Goal: Task Accomplishment & Management: Complete application form

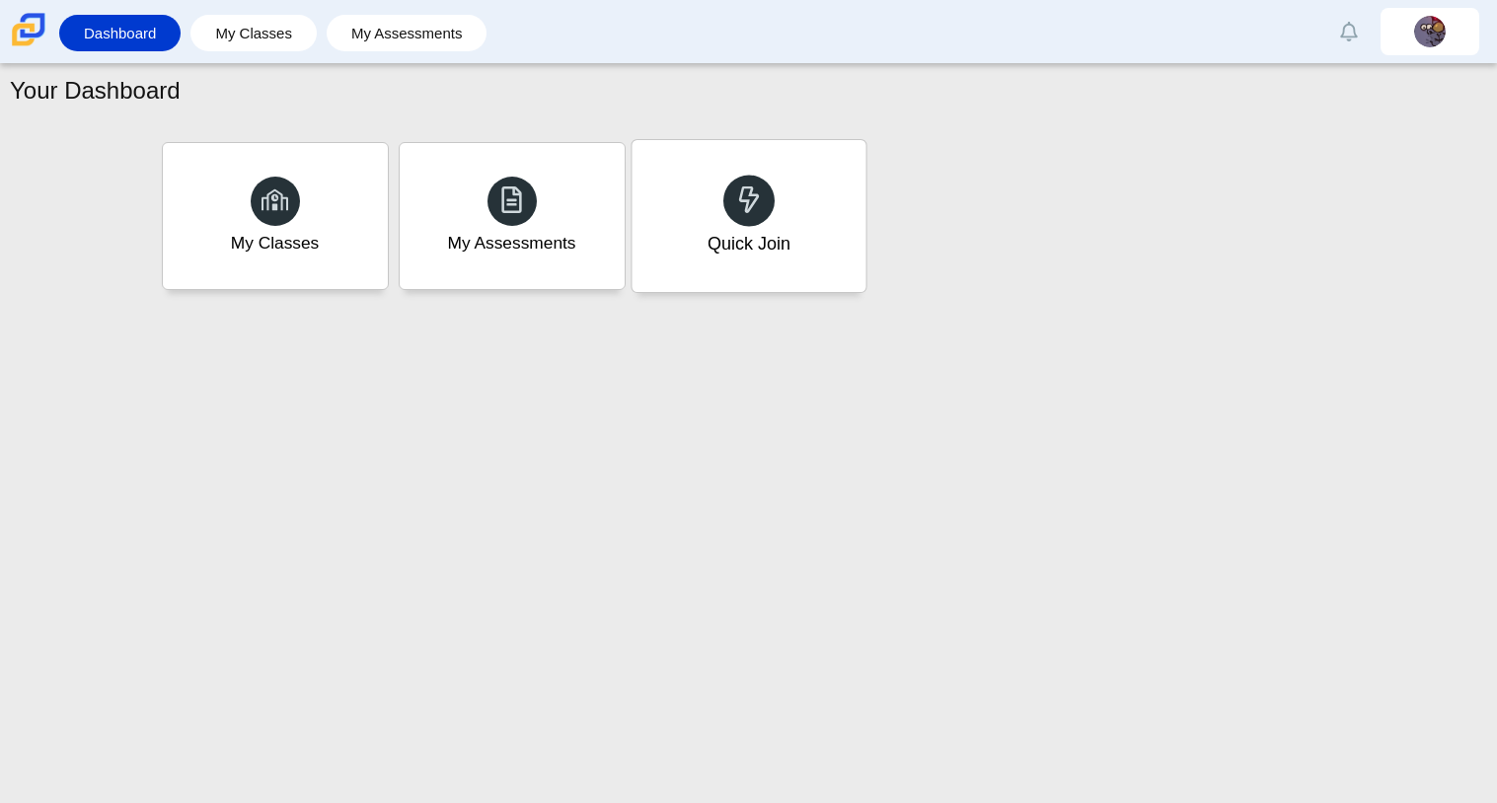
click at [785, 255] on div "Quick Join" at bounding box center [747, 244] width 83 height 26
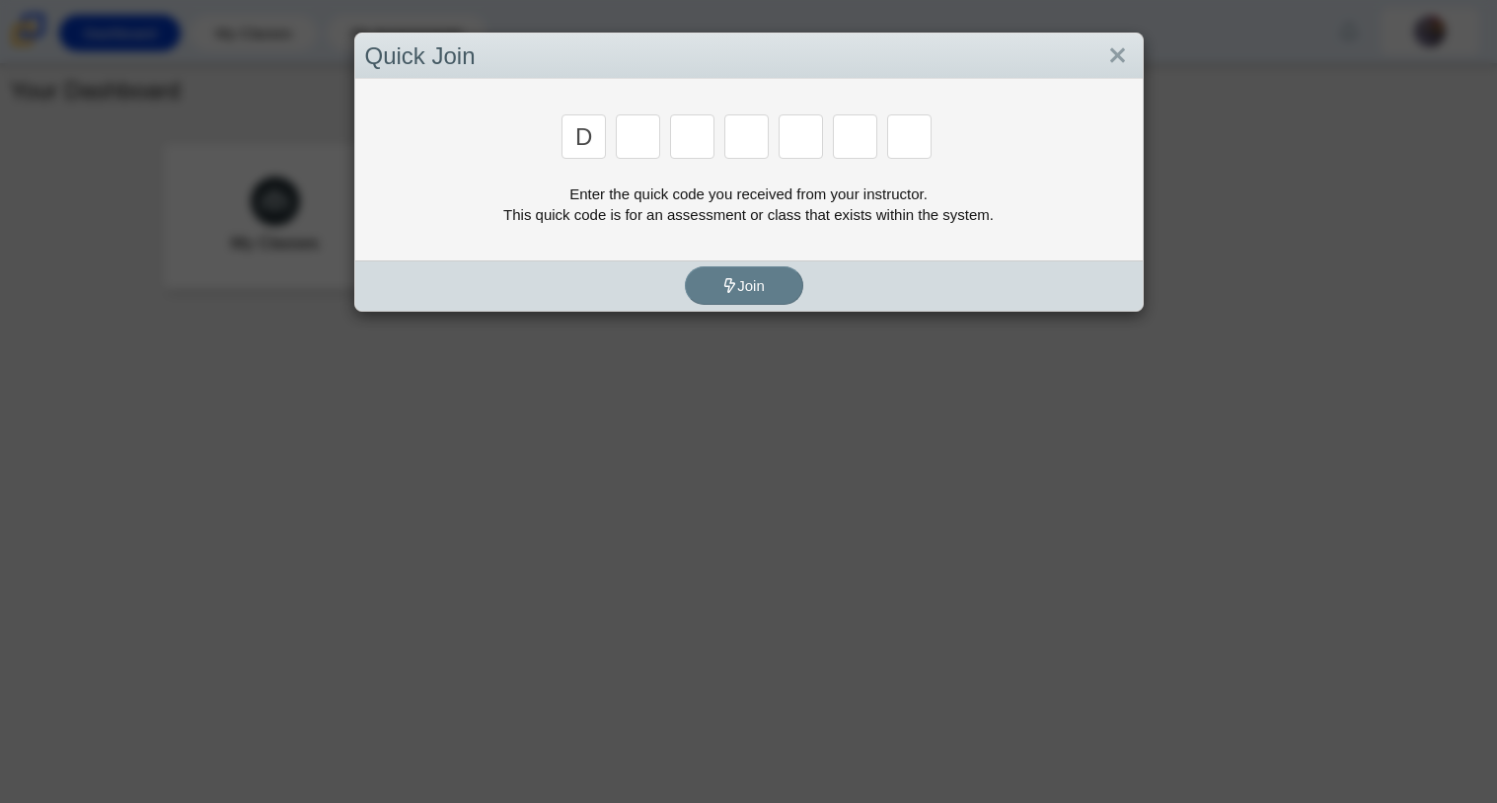
type input "d"
type input "a"
type input "w"
type input "n"
type input "a"
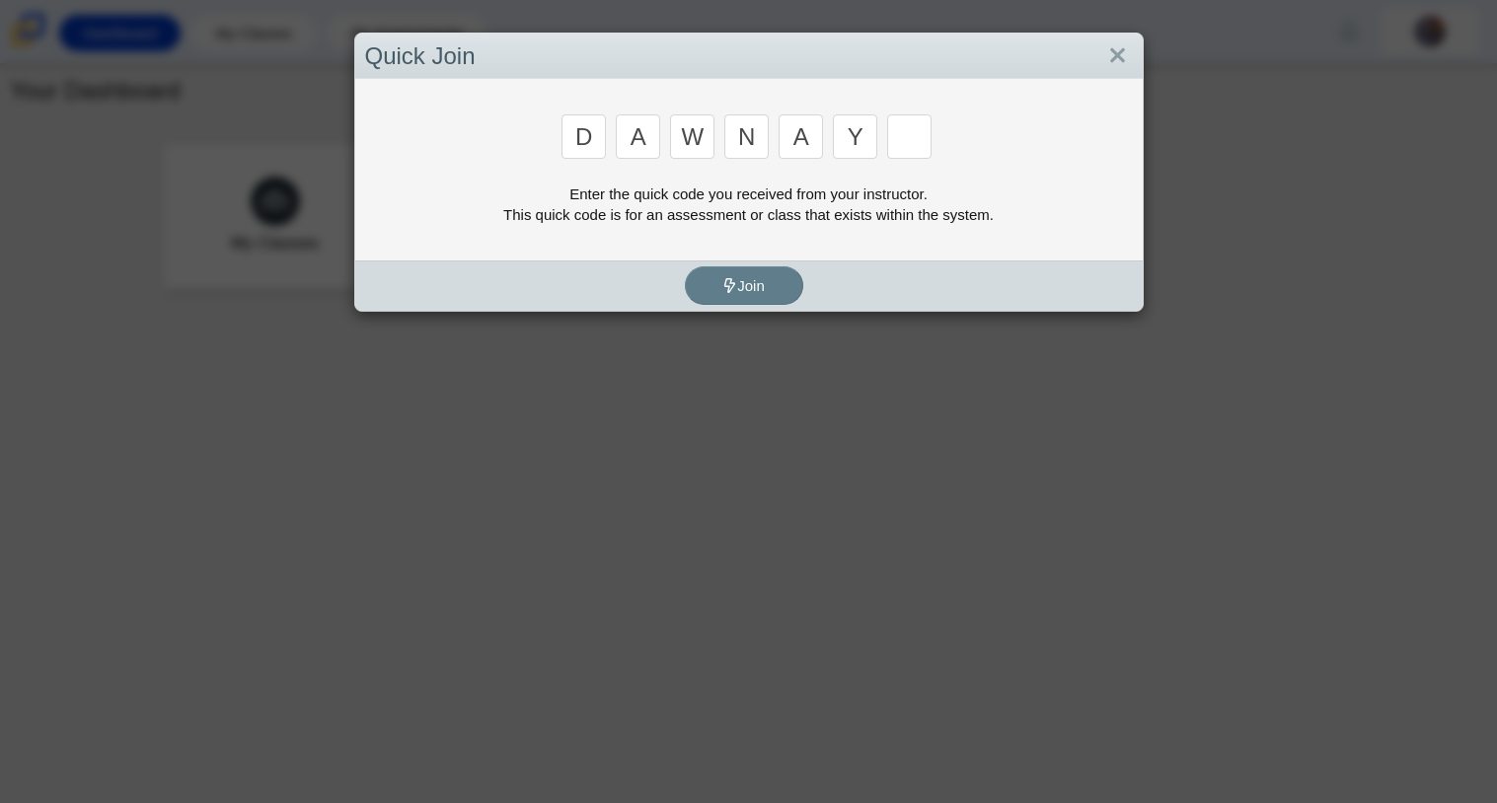
type input "y"
type input "2"
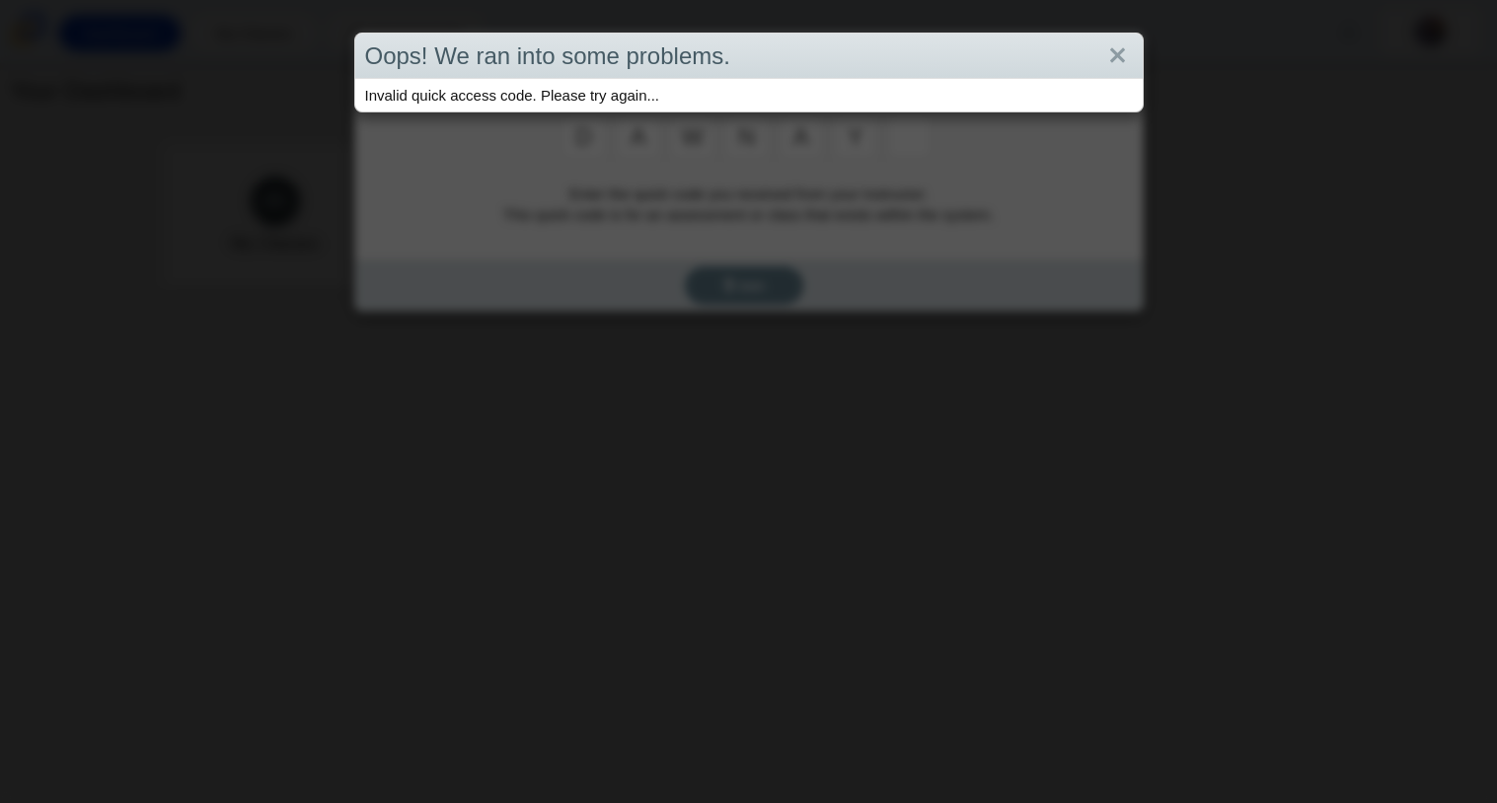
click at [780, 256] on div "Oops! We ran into some problems. Invalid quick access code. Please try again..." at bounding box center [748, 401] width 1497 height 803
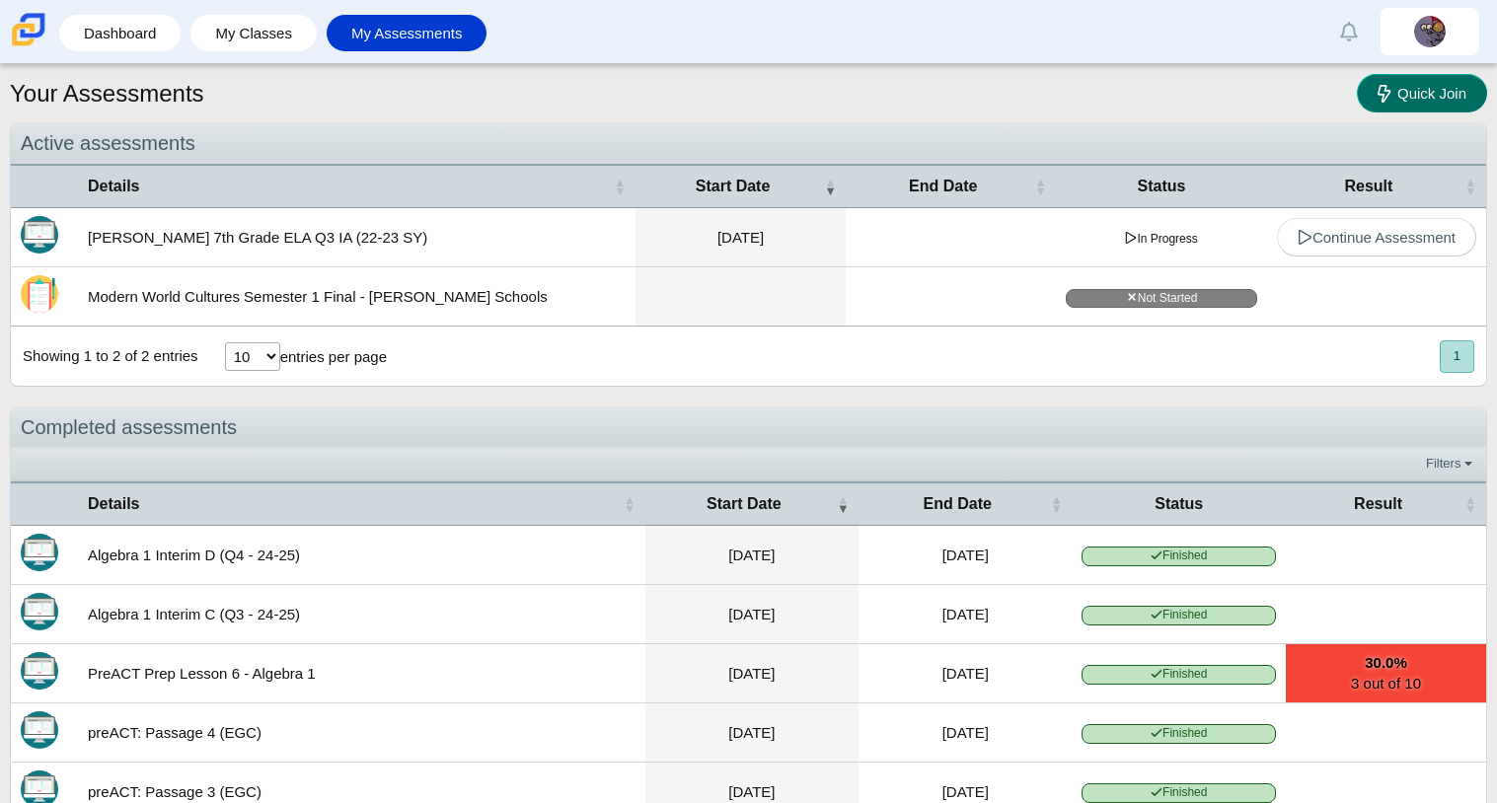
click at [1385, 88] on use at bounding box center [1383, 94] width 13 height 18
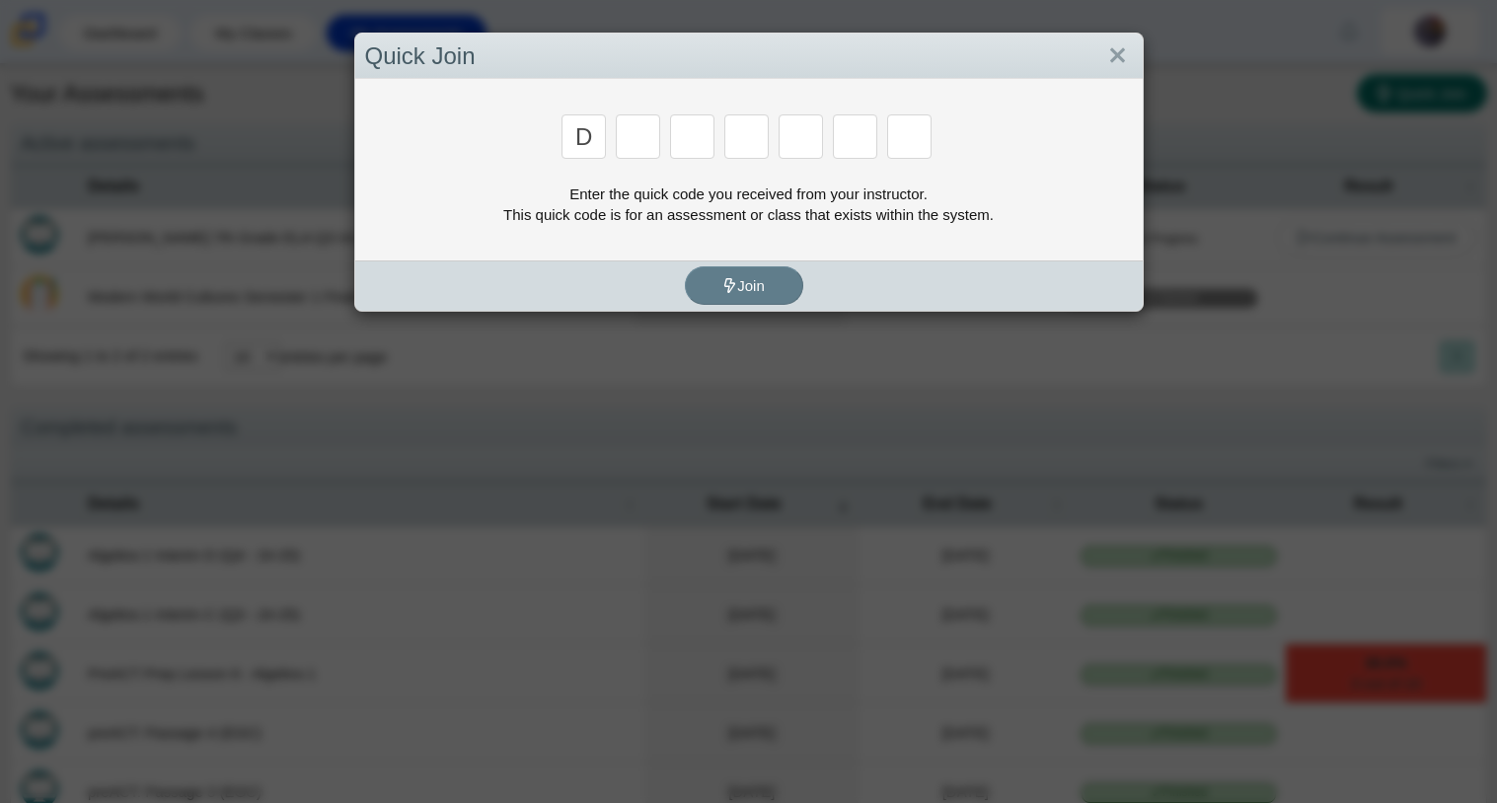
type input "d"
type input "a"
type input "w"
type input "n"
type input "a"
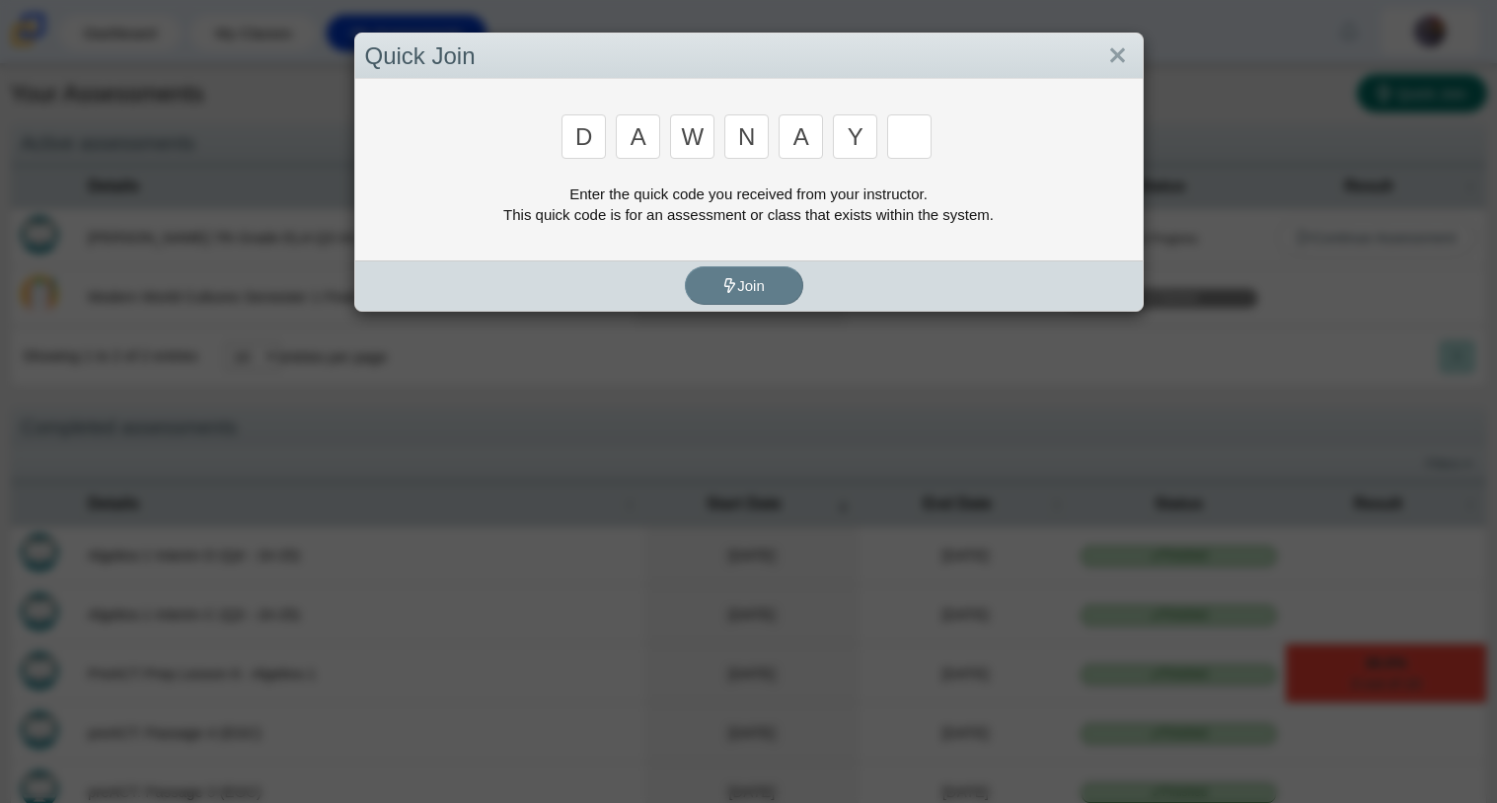
type input "y"
type input "3"
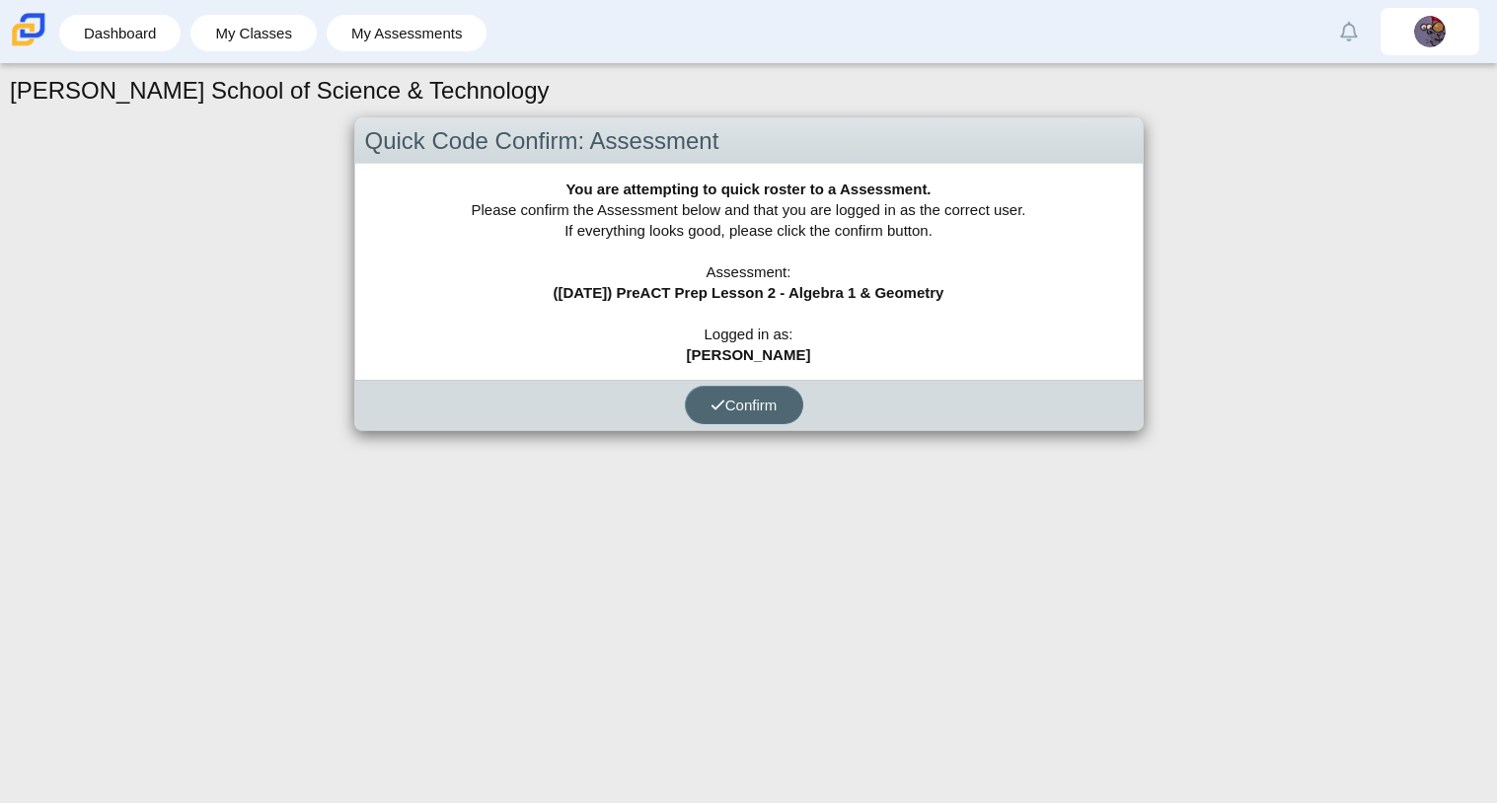
click at [771, 403] on span "Confirm" at bounding box center [743, 405] width 67 height 17
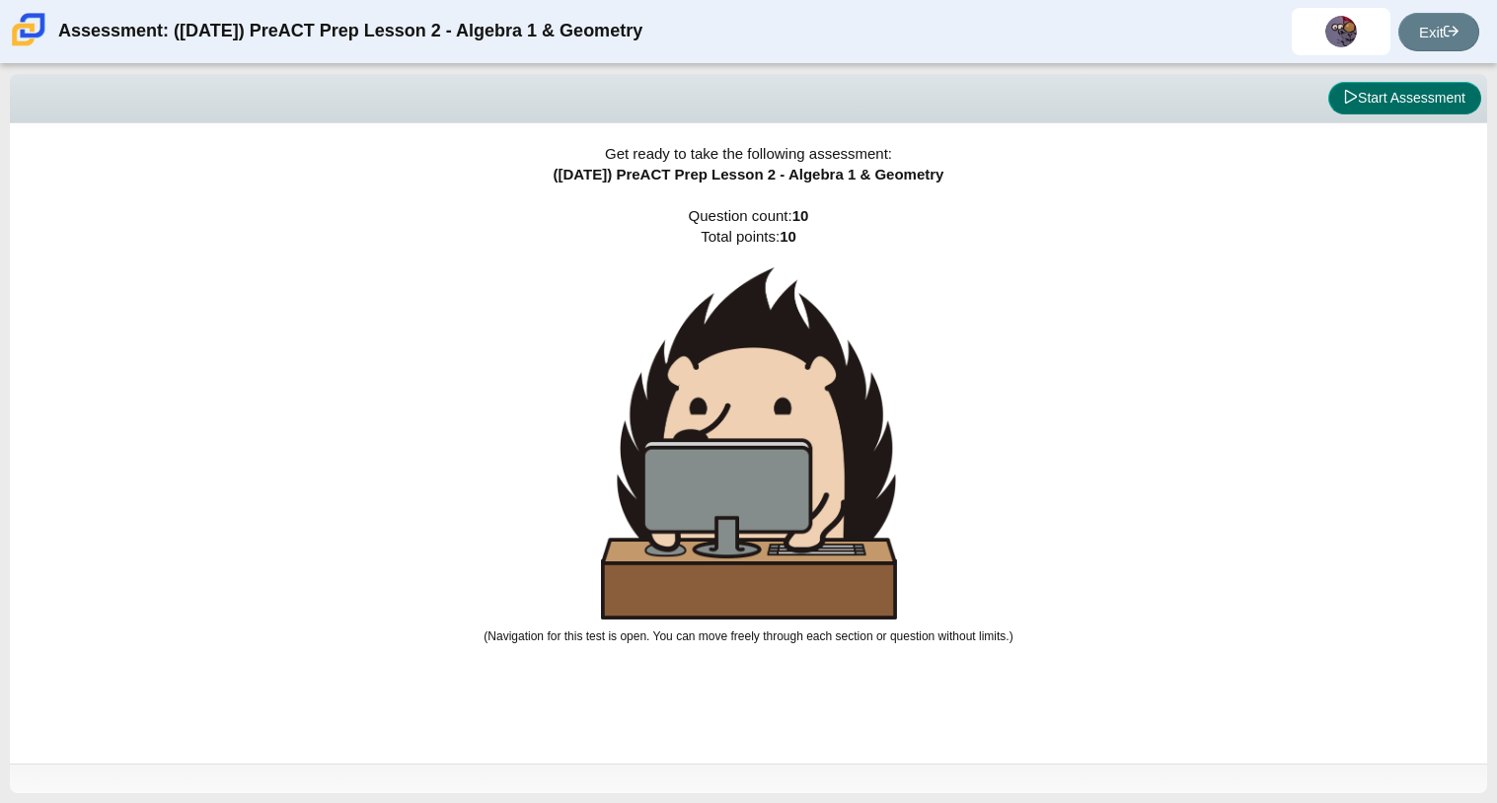
click at [1463, 96] on button "Start Assessment" at bounding box center [1404, 99] width 153 height 34
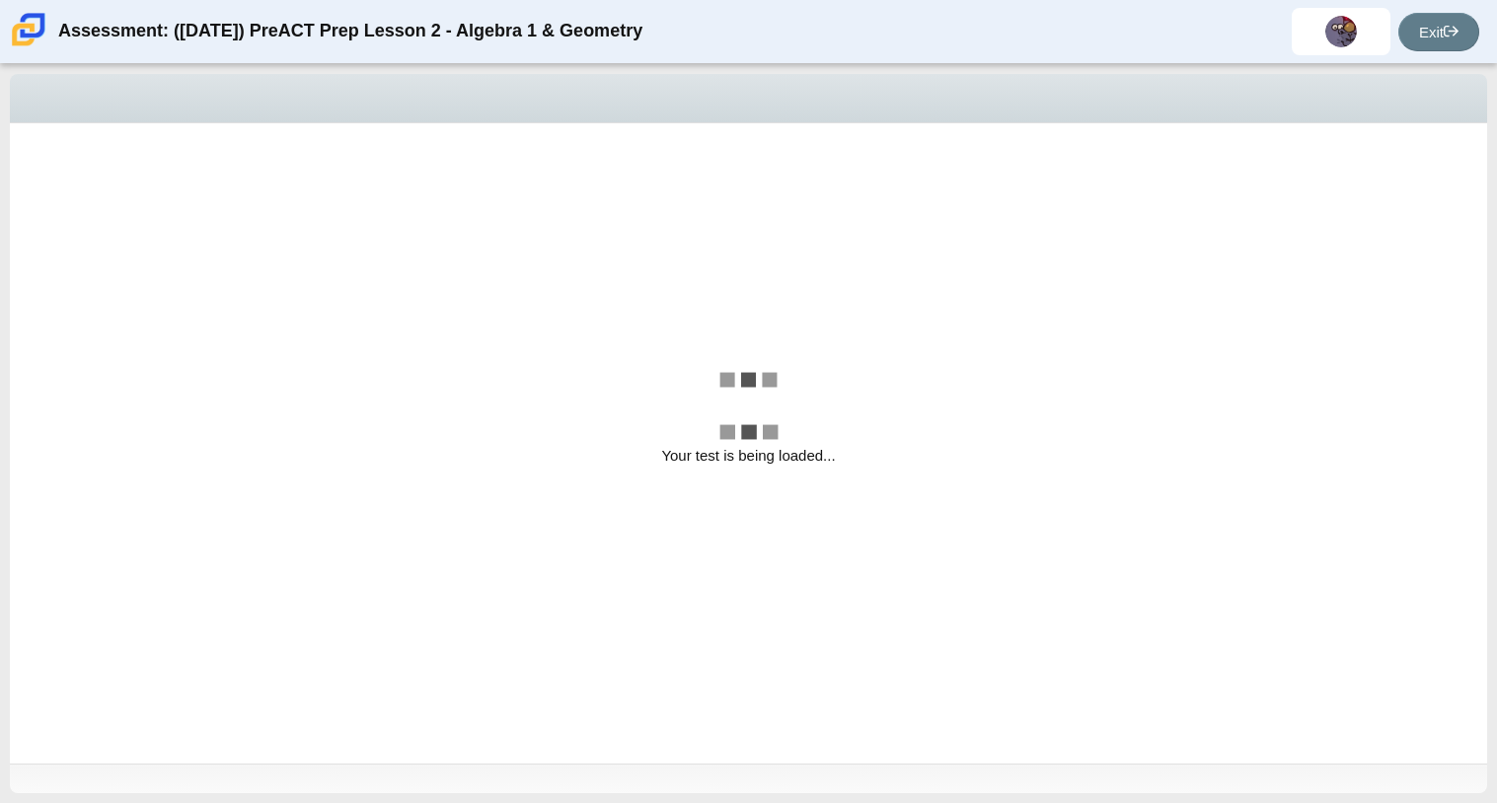
select select "210571de-36a6-4d8e-a361-ceff8ef801dc"
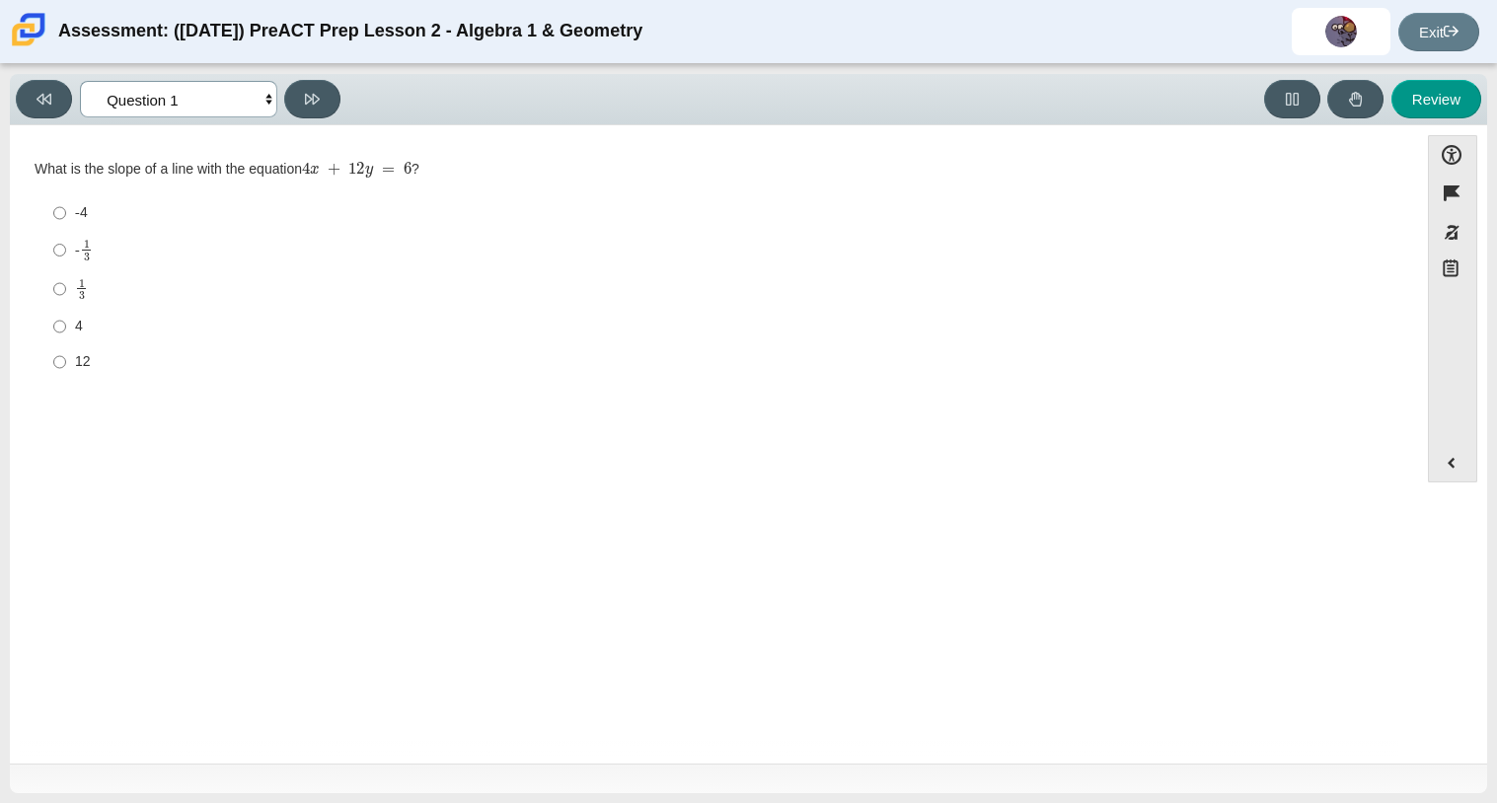
click at [202, 86] on select "Questions Question 1 Question 2 Question 3 Question 4 Question 5 Question 6 Que…" at bounding box center [178, 99] width 197 height 37
click at [458, 236] on label "- 1 3 -1 third" at bounding box center [715, 250] width 1352 height 38
click at [66, 236] on input "- 1 3 -1 third" at bounding box center [59, 250] width 13 height 38
radio input "true"
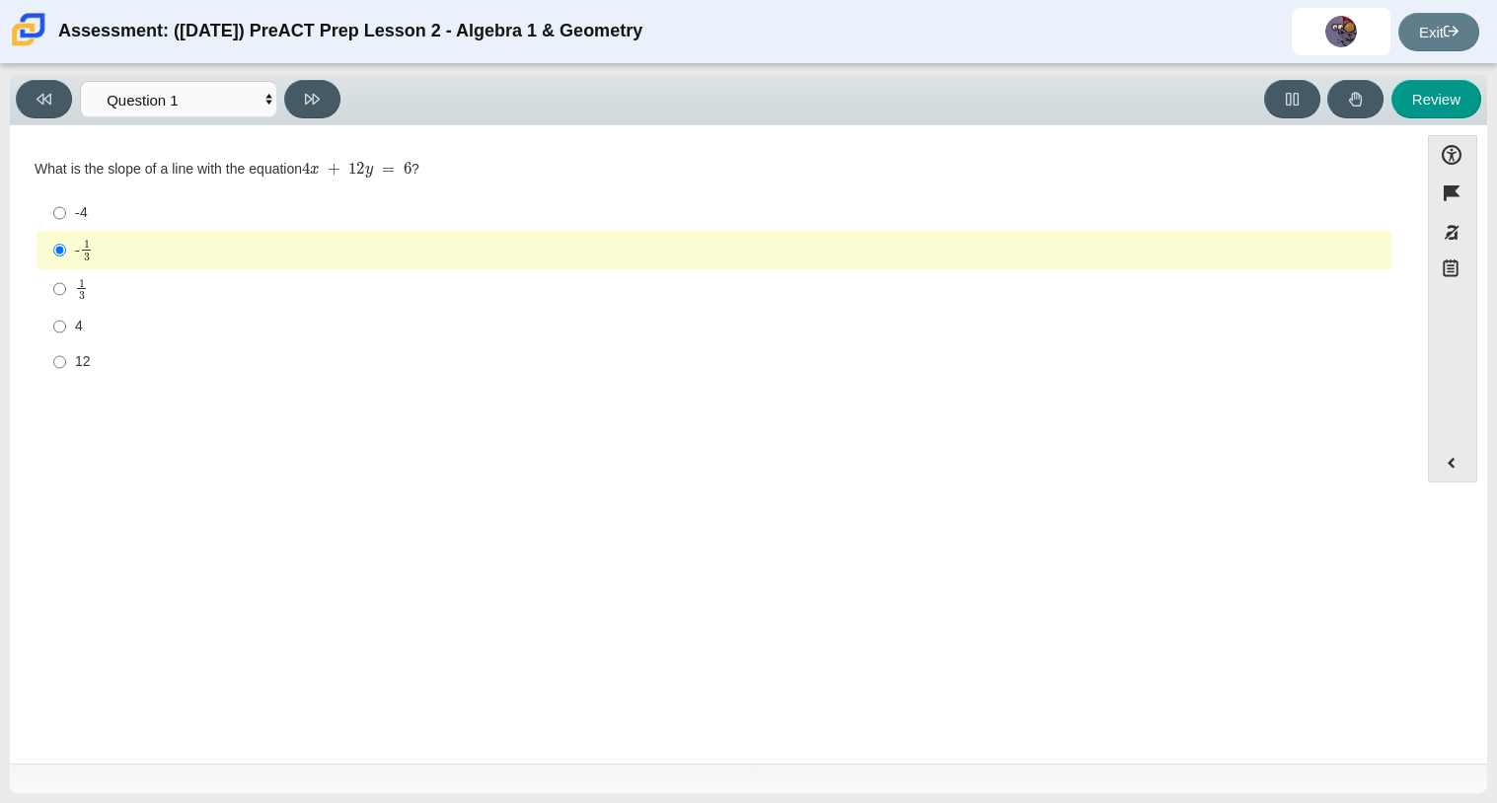
click at [188, 282] on div "1 3" at bounding box center [729, 289] width 1308 height 23
click at [66, 282] on input "1 3 1 third" at bounding box center [59, 288] width 13 height 38
radio input "true"
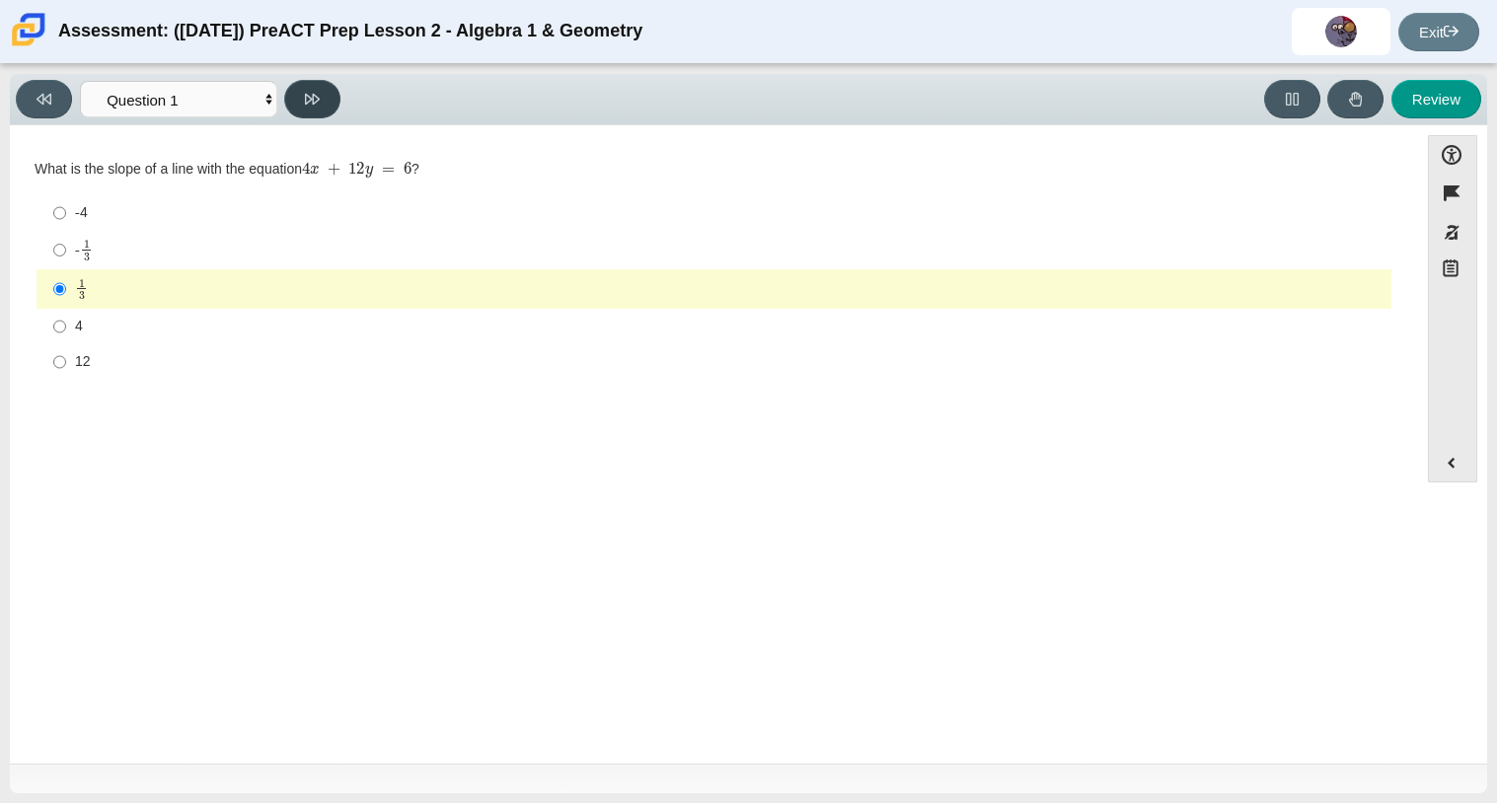
click at [330, 110] on button at bounding box center [312, 99] width 56 height 38
select select "ce81fe10-bf29-4b5e-8bd7-4f47f2fed4d8"
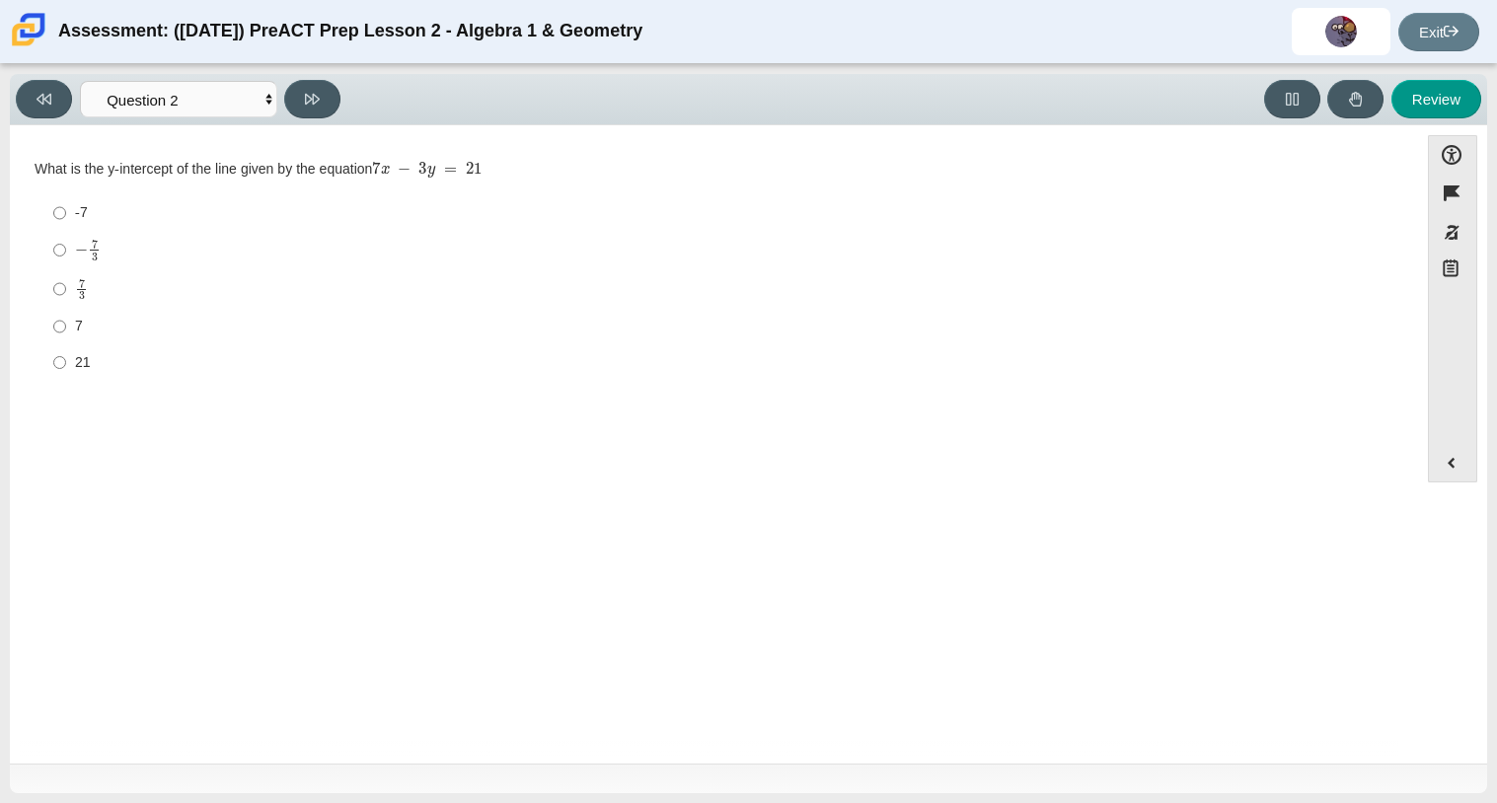
click at [140, 243] on div "− 7 3" at bounding box center [729, 250] width 1308 height 23
click at [66, 243] on input "− 7 3 negative 7 thirds" at bounding box center [59, 250] width 13 height 38
radio input "true"
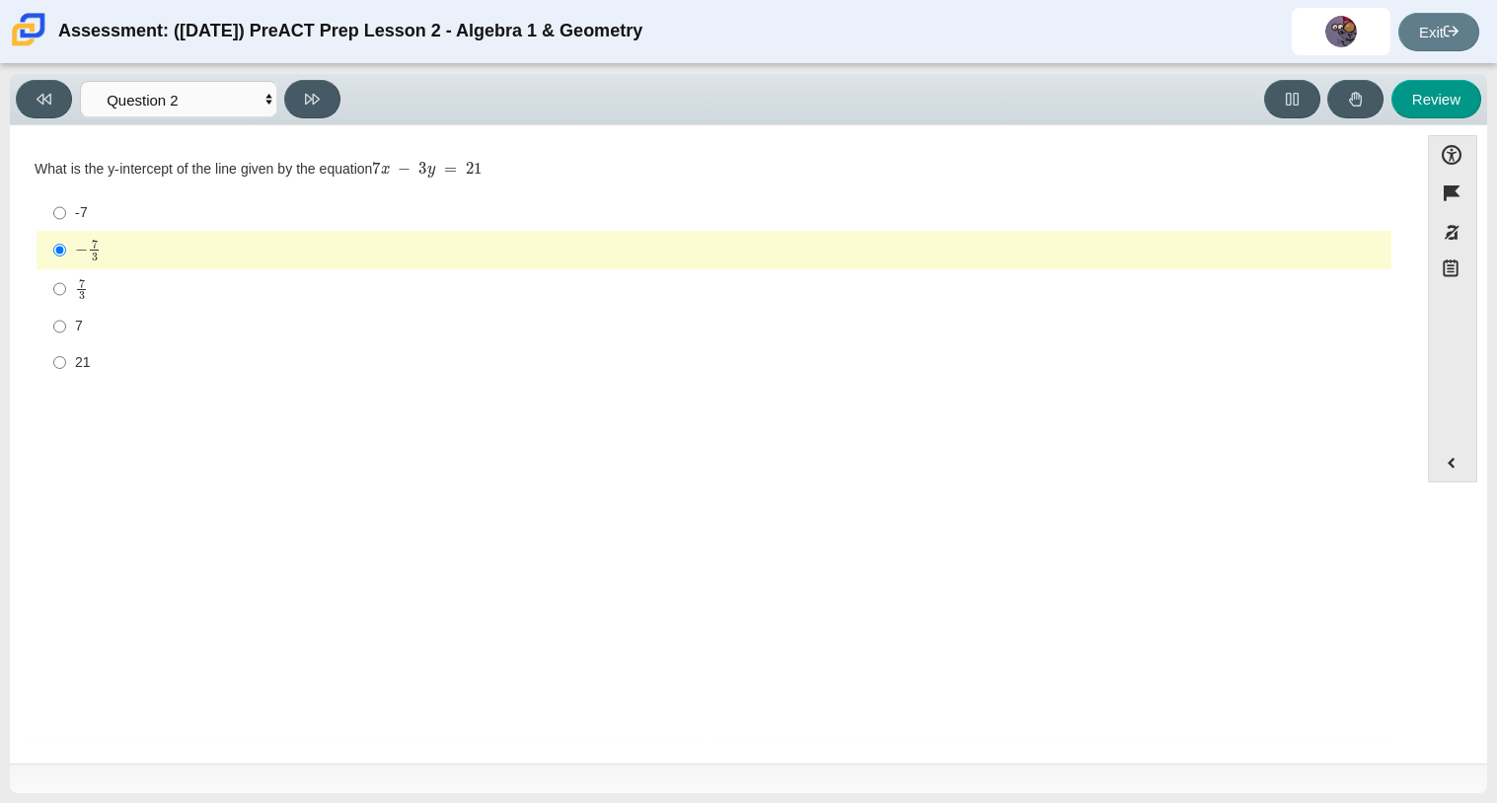
click at [134, 327] on div "7" at bounding box center [729, 327] width 1308 height 20
click at [66, 327] on input "7 7" at bounding box center [59, 327] width 13 height 36
radio input "true"
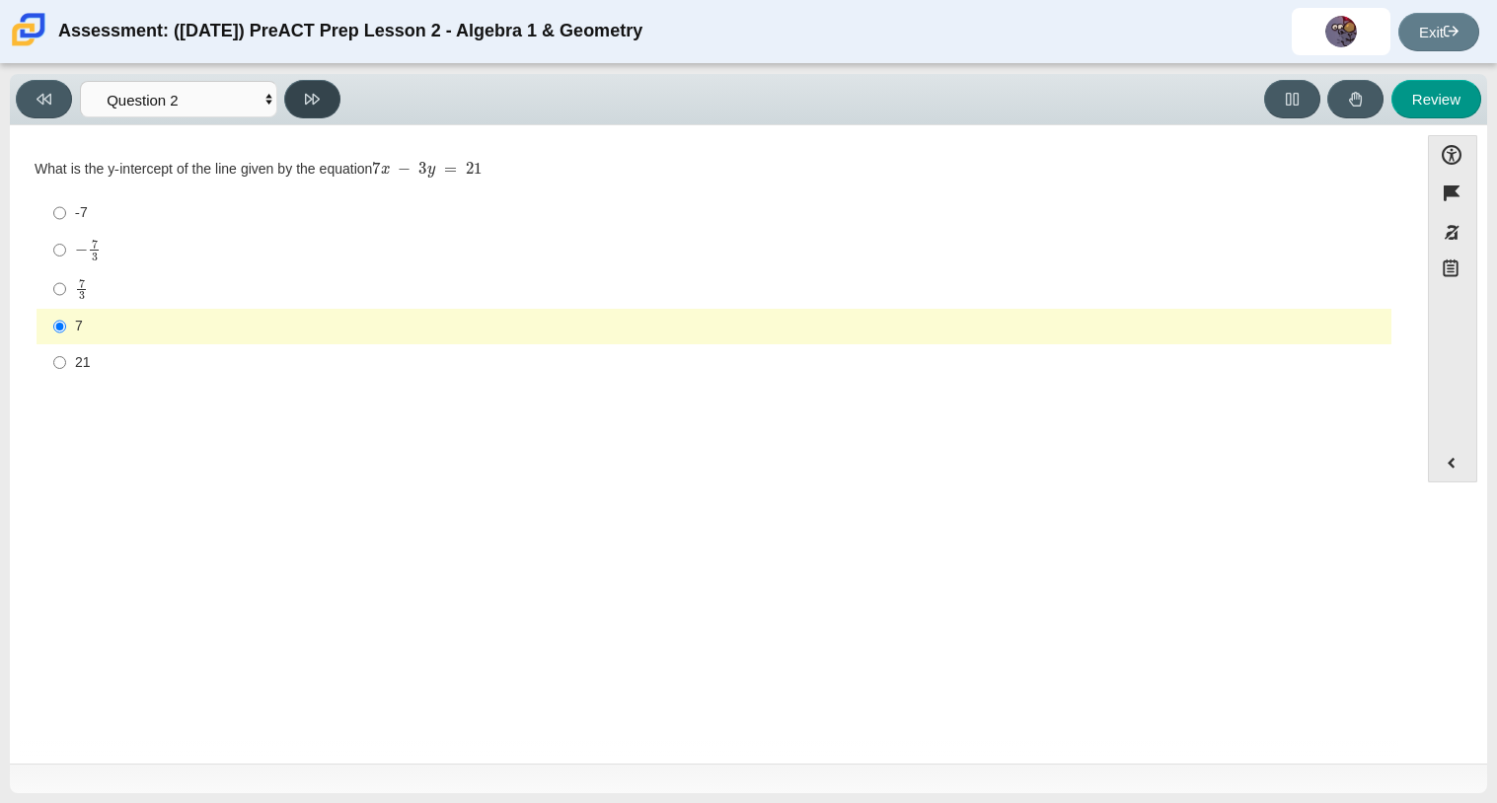
click at [294, 101] on button at bounding box center [312, 99] width 56 height 38
select select "96b71634-eacb-4f7e-8aef-411727d9bcba"
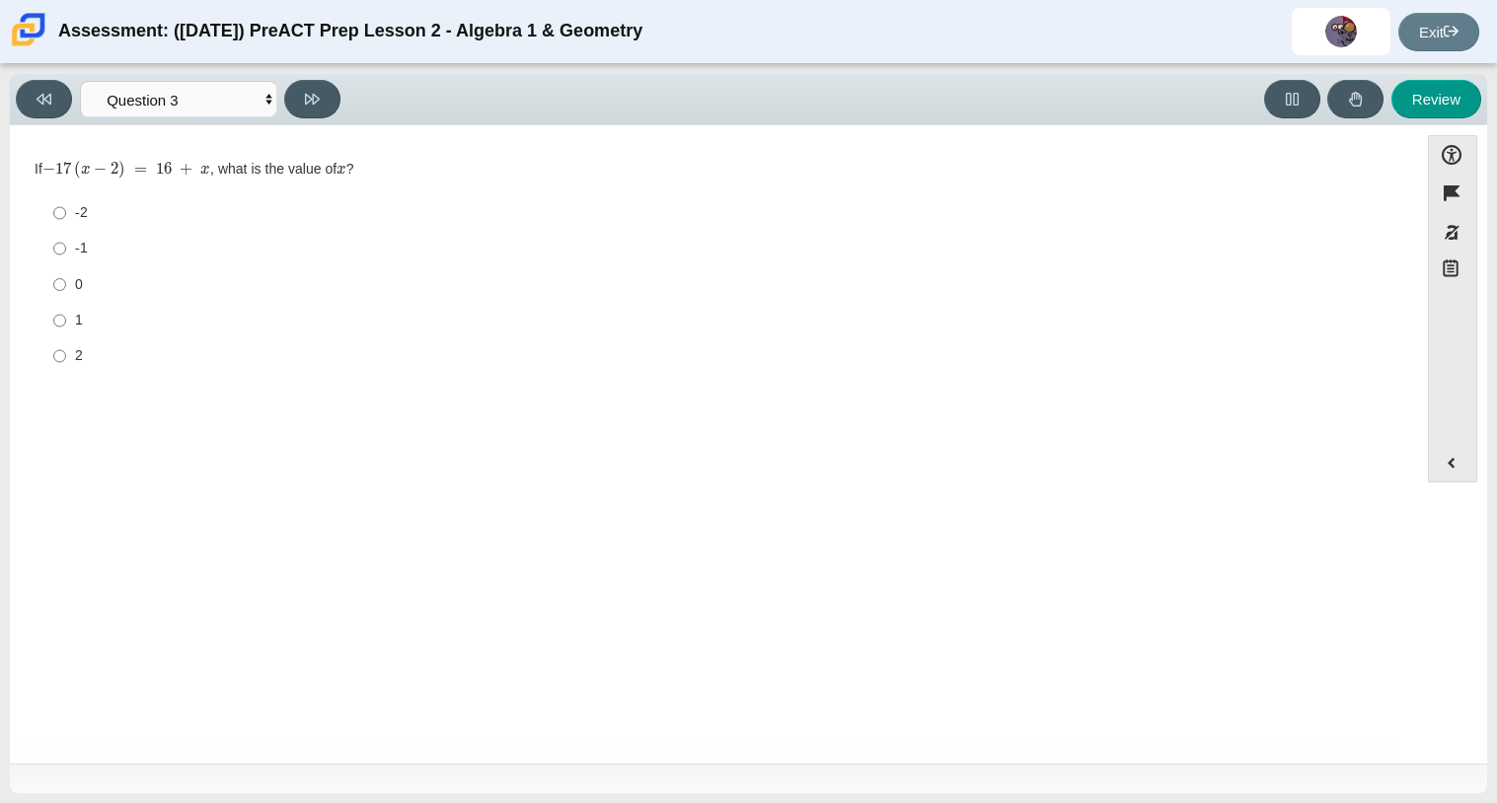
click at [282, 111] on div "Viewing Question 3 of 10 in Pacing Mode Questions Question 1 Question 2 Questio…" at bounding box center [182, 99] width 332 height 38
click at [89, 351] on div "2" at bounding box center [729, 356] width 1308 height 20
click at [66, 351] on input "2 2" at bounding box center [59, 356] width 13 height 36
radio input "true"
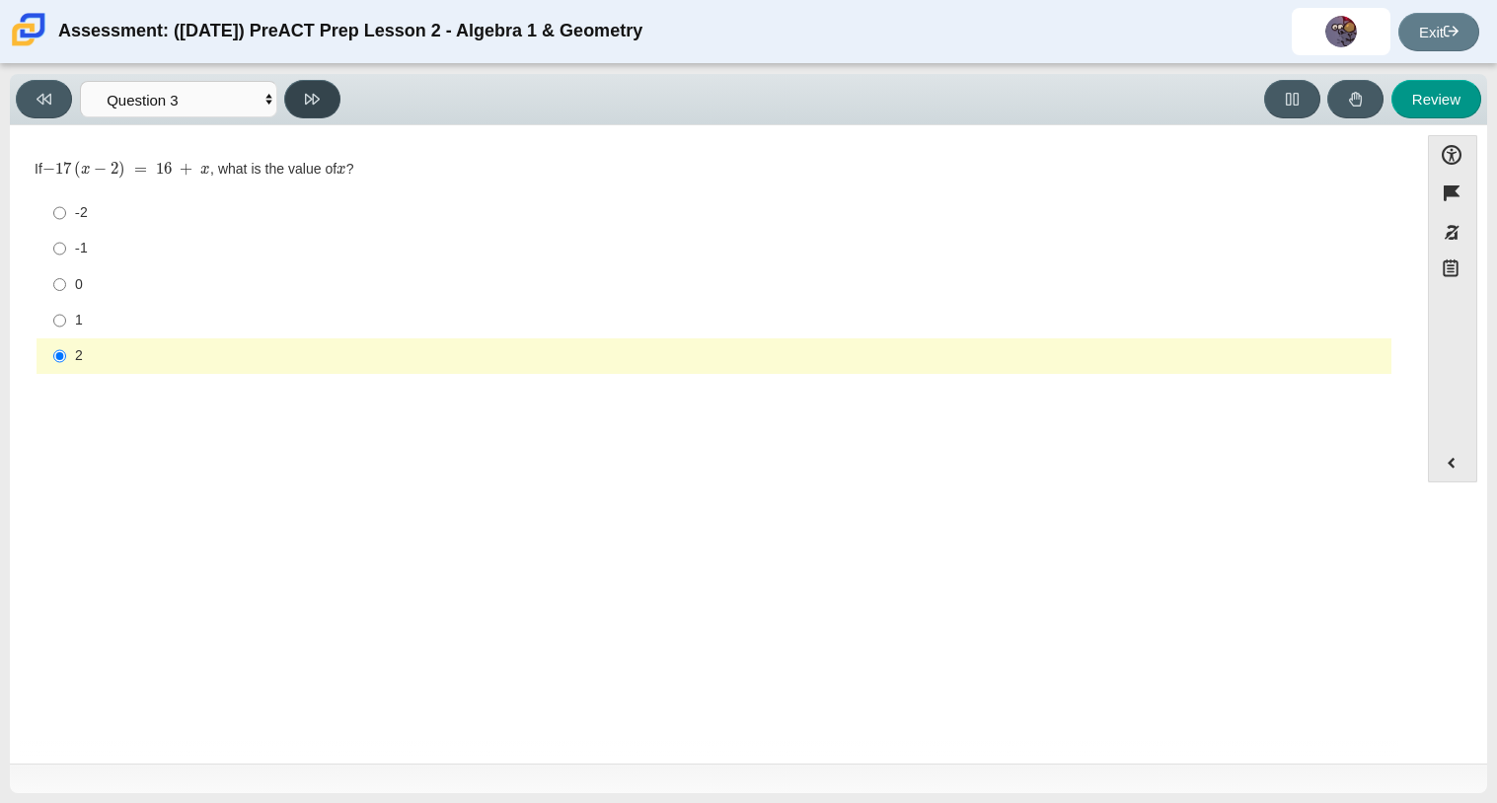
click at [325, 113] on button at bounding box center [312, 99] width 56 height 38
select select "97f4f5fa-a52e-4fed-af51-565bfcdf47cb"
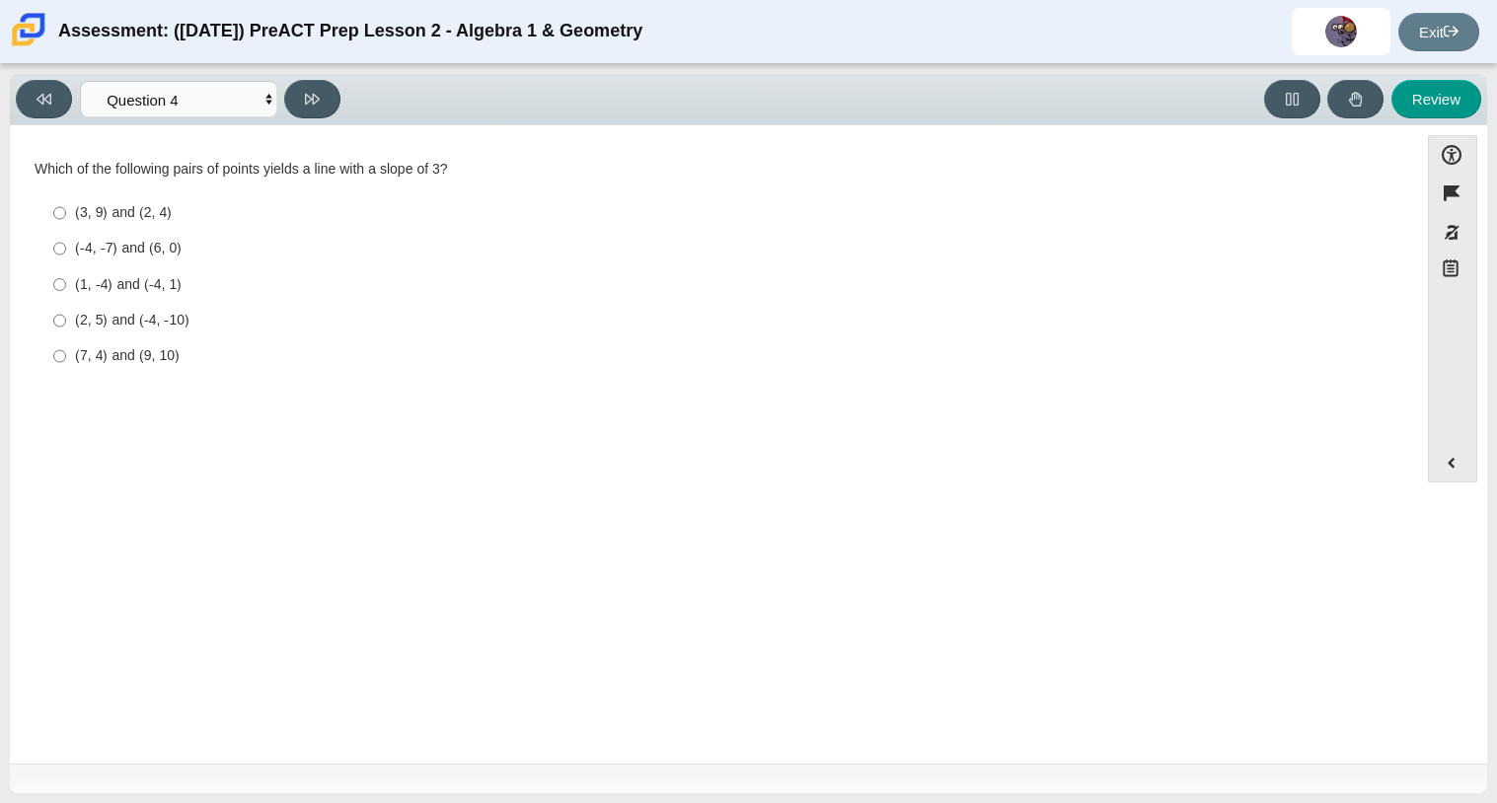
click at [201, 316] on div "(2, 5) and (-4, -10)" at bounding box center [729, 321] width 1308 height 20
click at [66, 316] on input "(2, 5) and (-4, -10) (2, 5) and (-4, -10)" at bounding box center [59, 321] width 13 height 36
radio input "true"
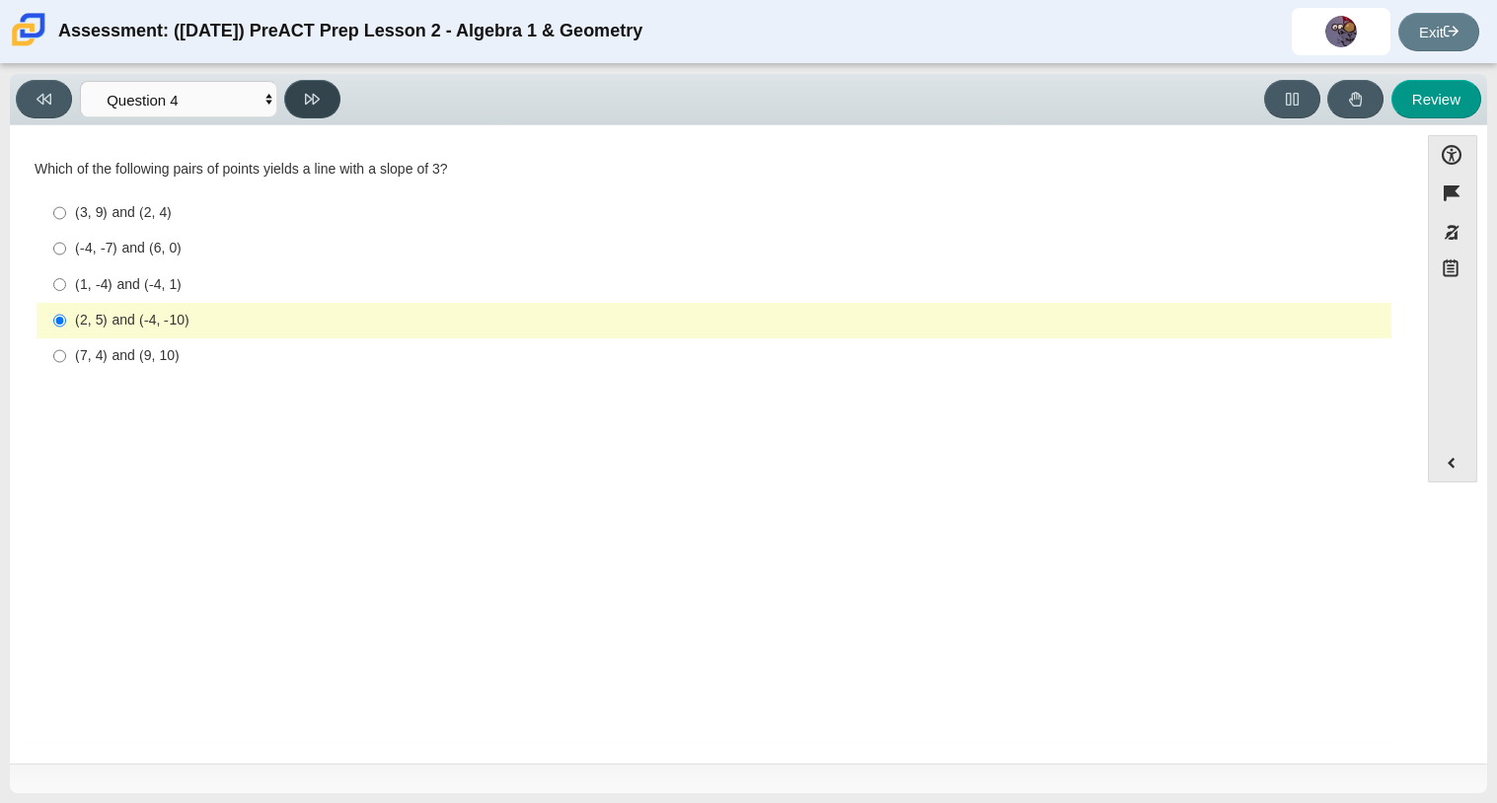
click at [303, 88] on button at bounding box center [312, 99] width 56 height 38
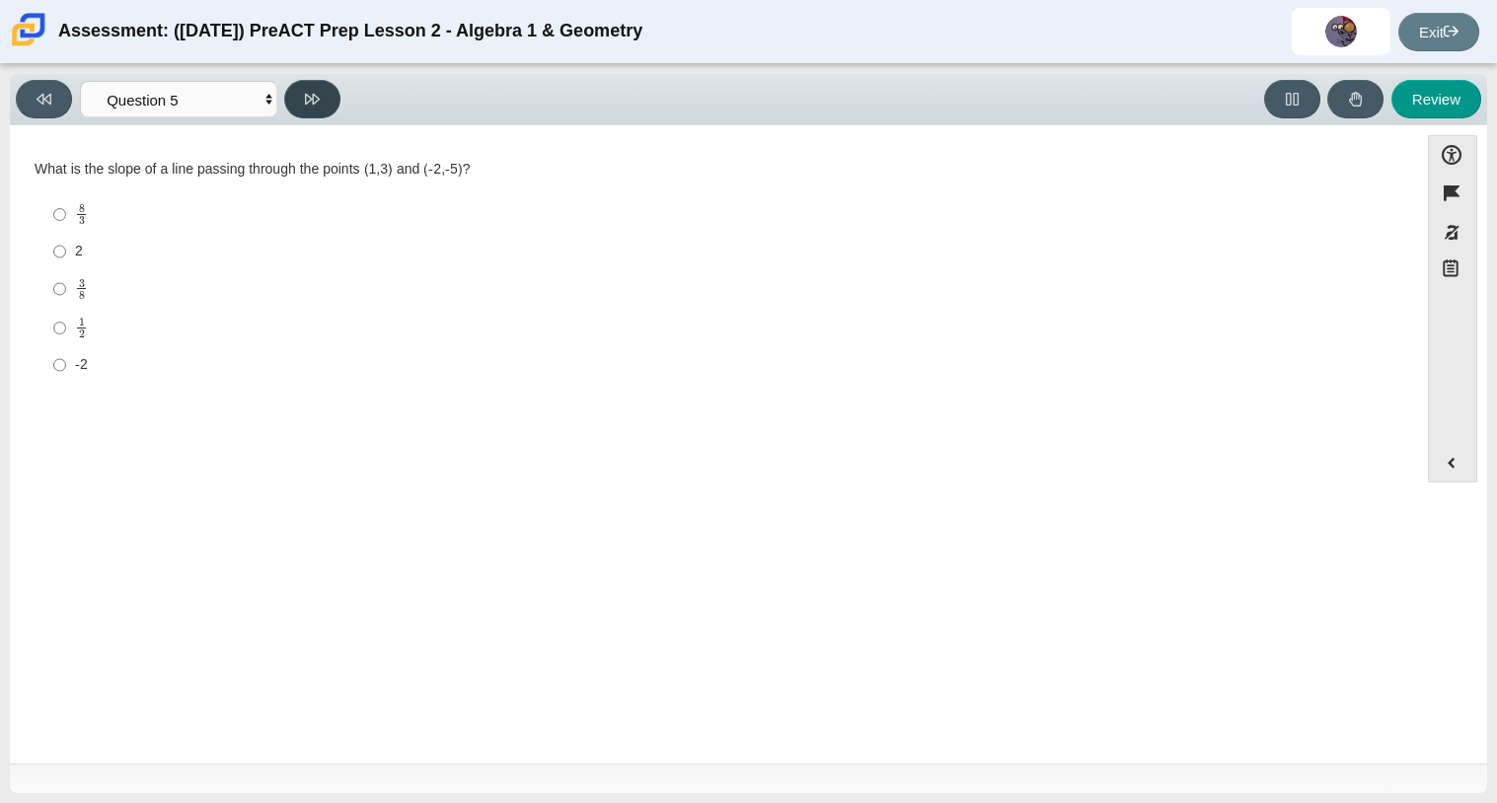
click at [302, 87] on button at bounding box center [312, 99] width 56 height 38
click at [28, 84] on button at bounding box center [44, 99] width 56 height 38
select select "ed62e223-81bd-4cbf-ab48-ab975844bd1f"
click at [75, 216] on mjx-frac "Assessment items" at bounding box center [81, 214] width 13 height 21
click at [66, 216] on input "8 3 8 thirds" at bounding box center [59, 214] width 13 height 38
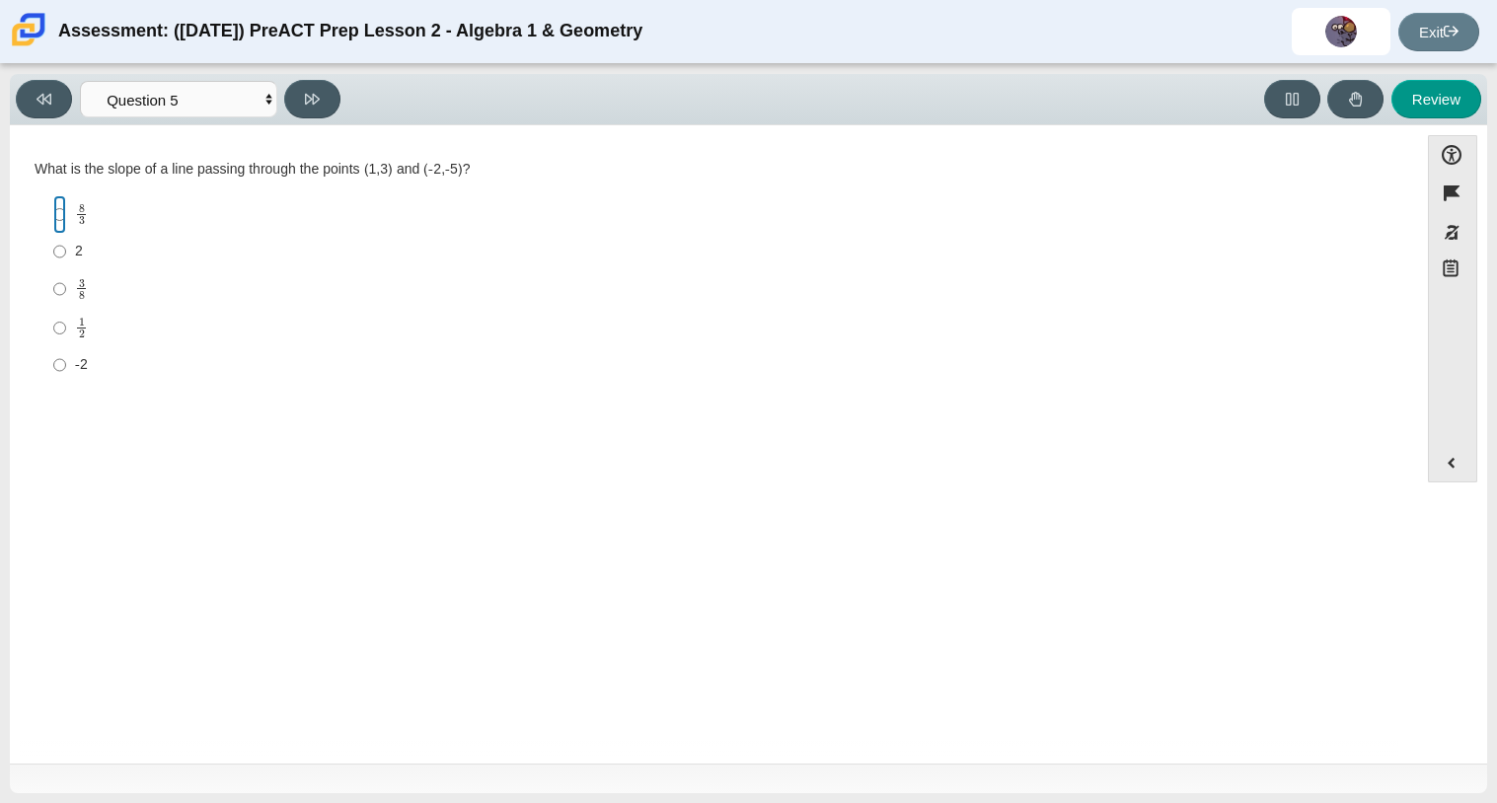
radio input "true"
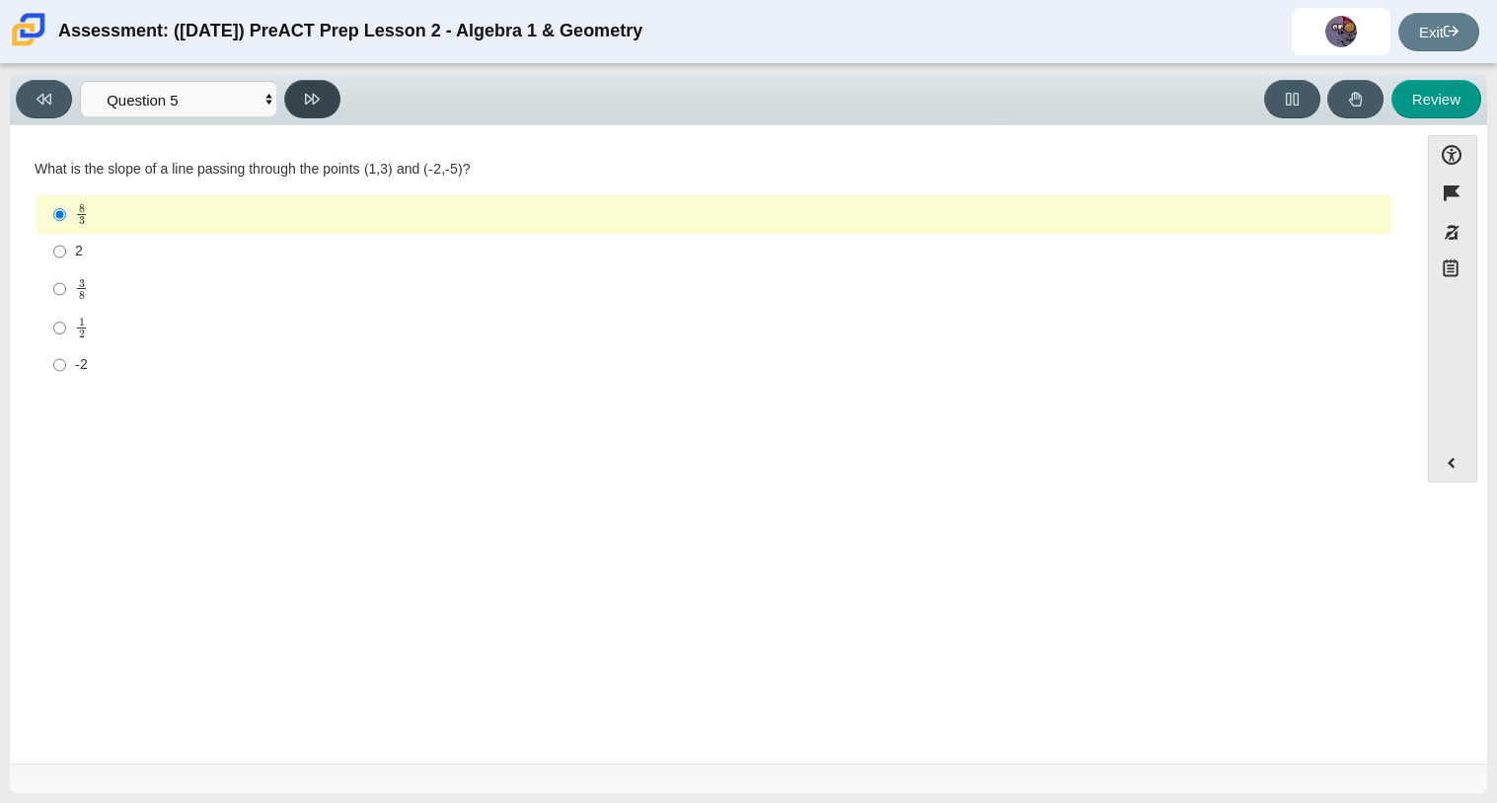
click at [325, 87] on button at bounding box center [312, 99] width 56 height 38
select select "bbf5d072-3e0b-44c4-9a12-6e7c9033f65b"
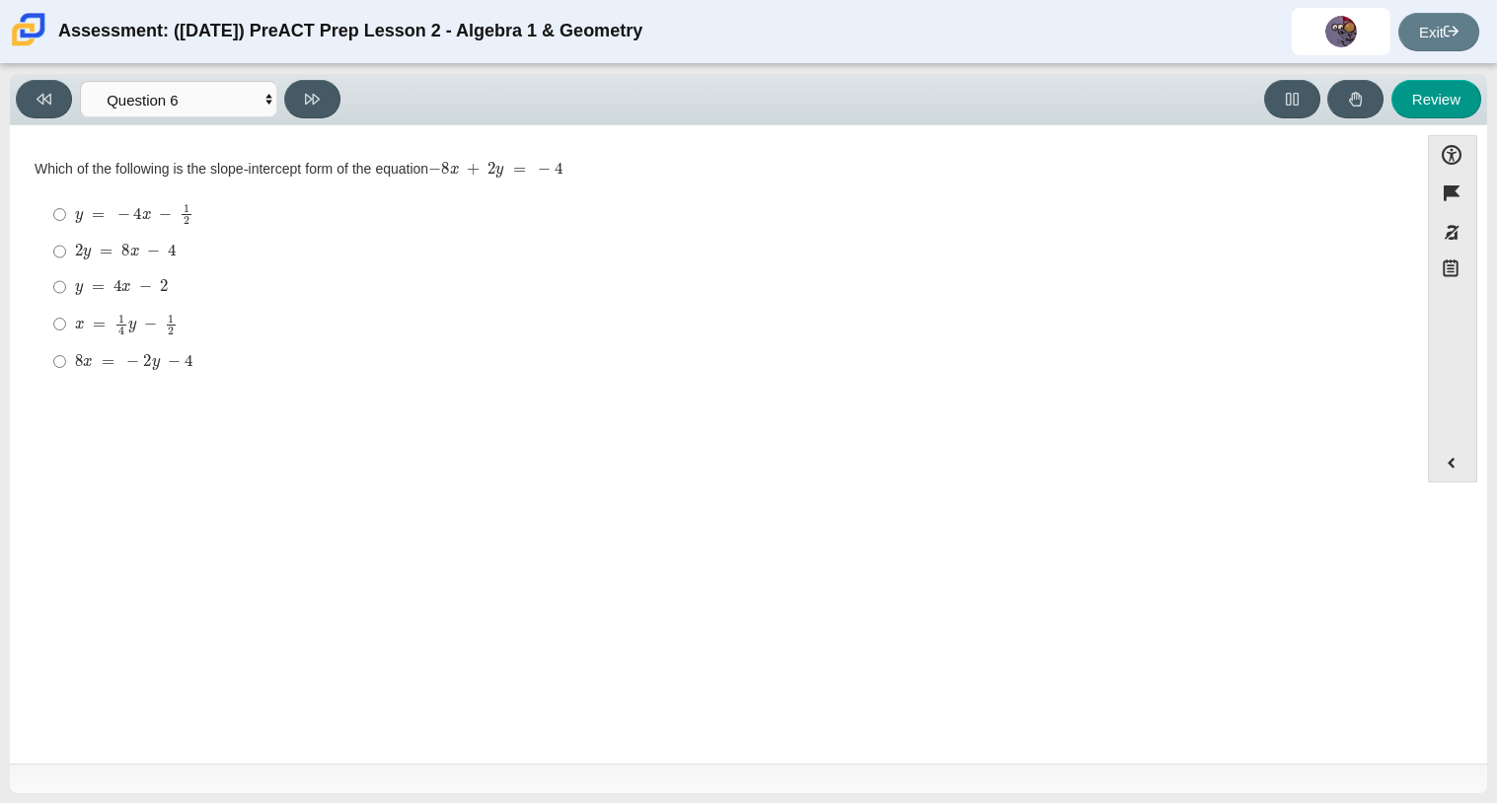
click at [281, 282] on div "y = 4 x − 2" at bounding box center [729, 287] width 1308 height 20
click at [66, 282] on input "y = 4 x − 2 y = 4 x − 2" at bounding box center [59, 287] width 13 height 36
radio input "true"
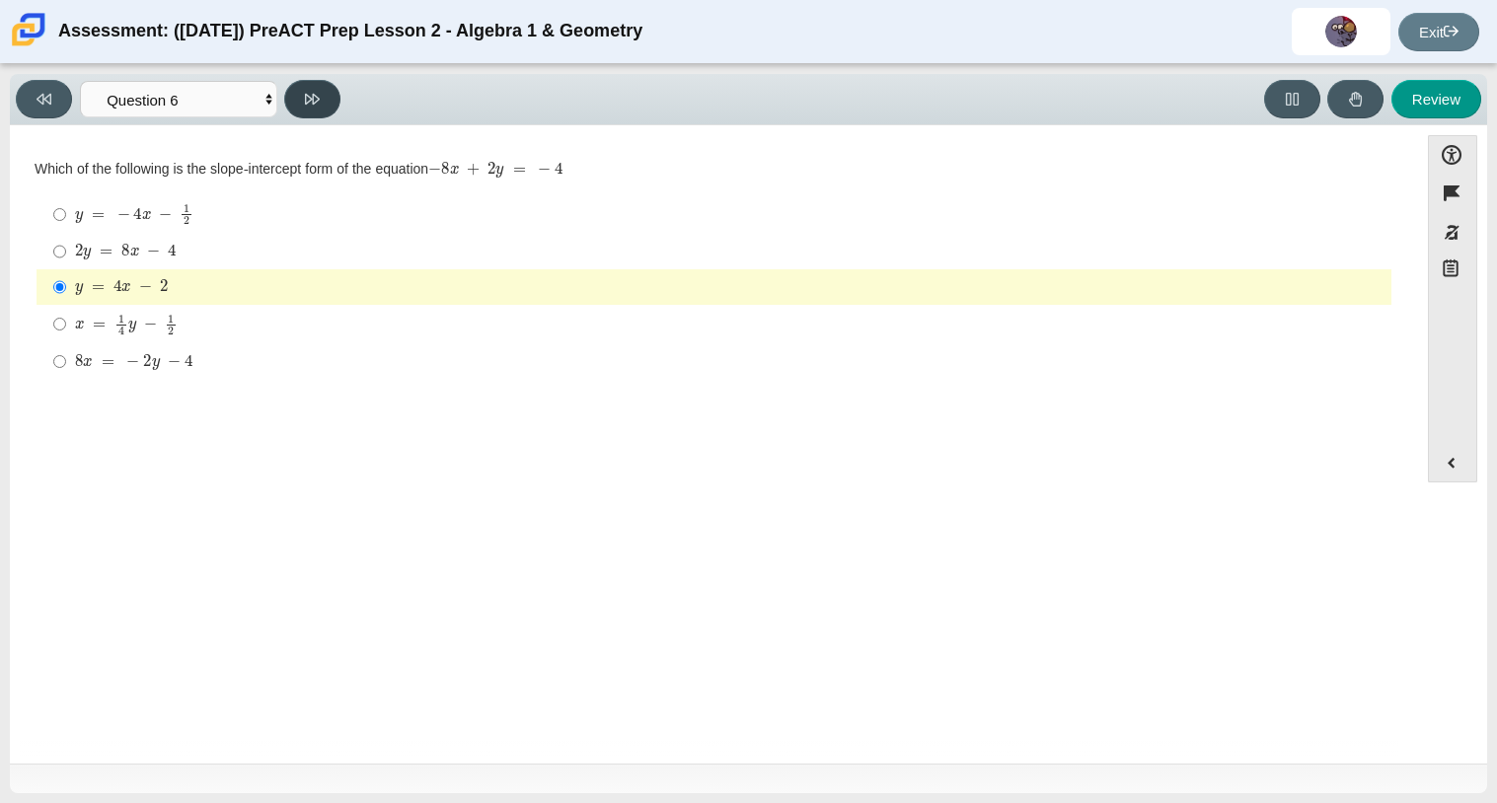
click at [317, 86] on button at bounding box center [312, 99] width 56 height 38
select select "489dcffd-4e6a-49cf-a9d6-ad1d4a911a4e"
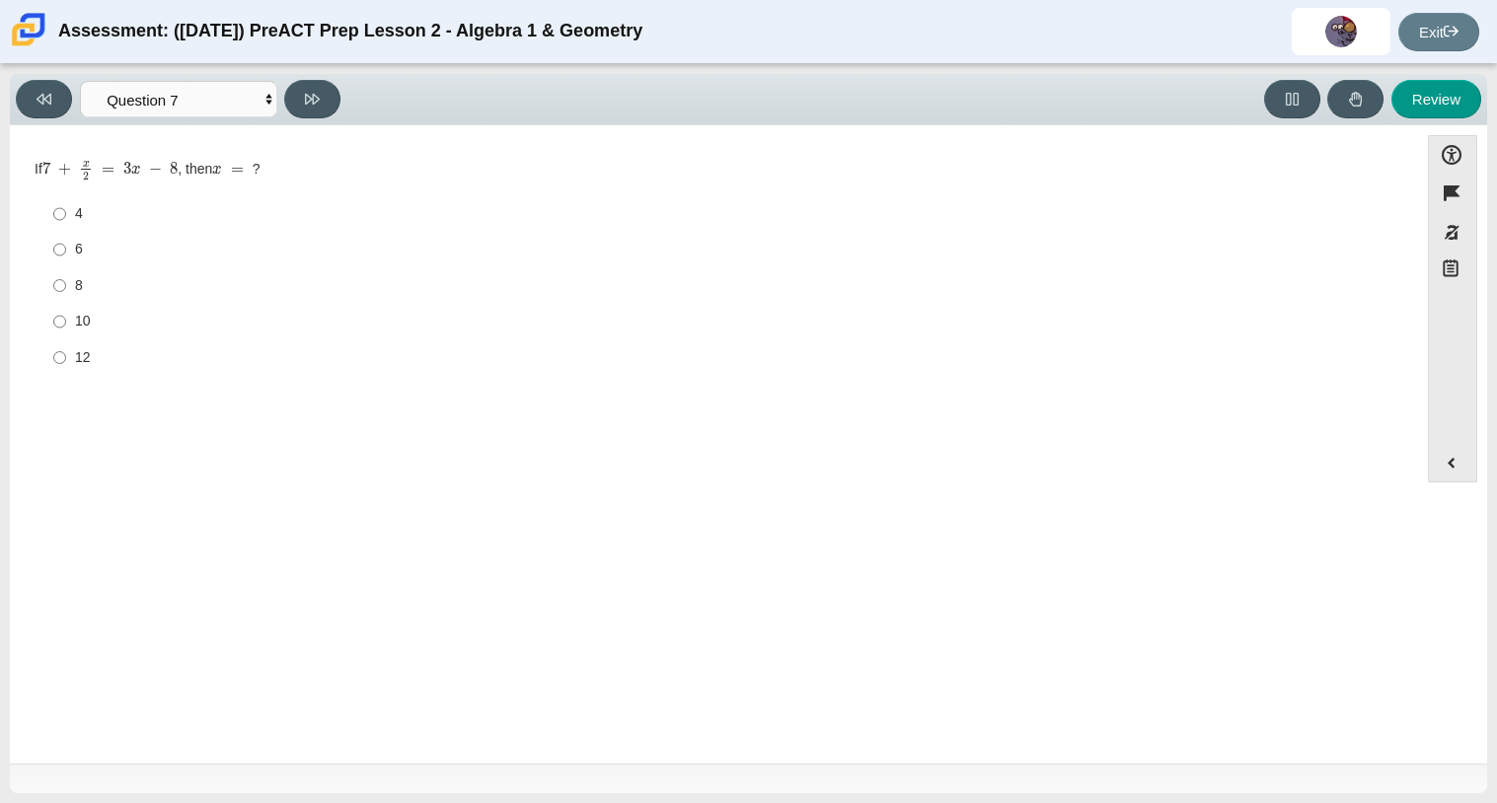
click at [88, 261] on label "6 6" at bounding box center [715, 250] width 1352 height 36
click at [66, 261] on input "6 6" at bounding box center [59, 250] width 13 height 36
radio input "true"
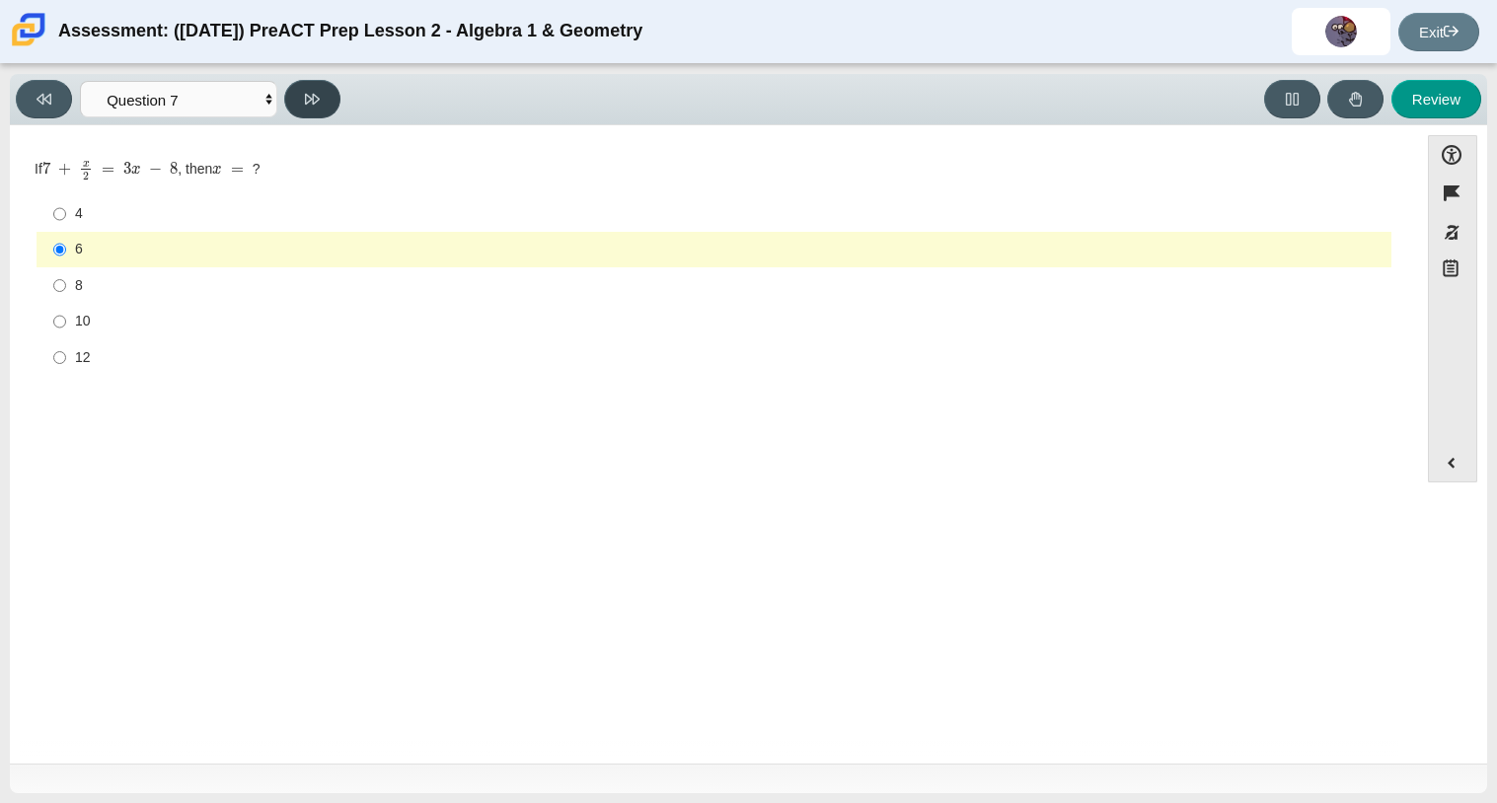
click at [311, 102] on icon at bounding box center [312, 99] width 15 height 15
select select "ec95ace6-bebc-42b8-9428-40567494d4da"
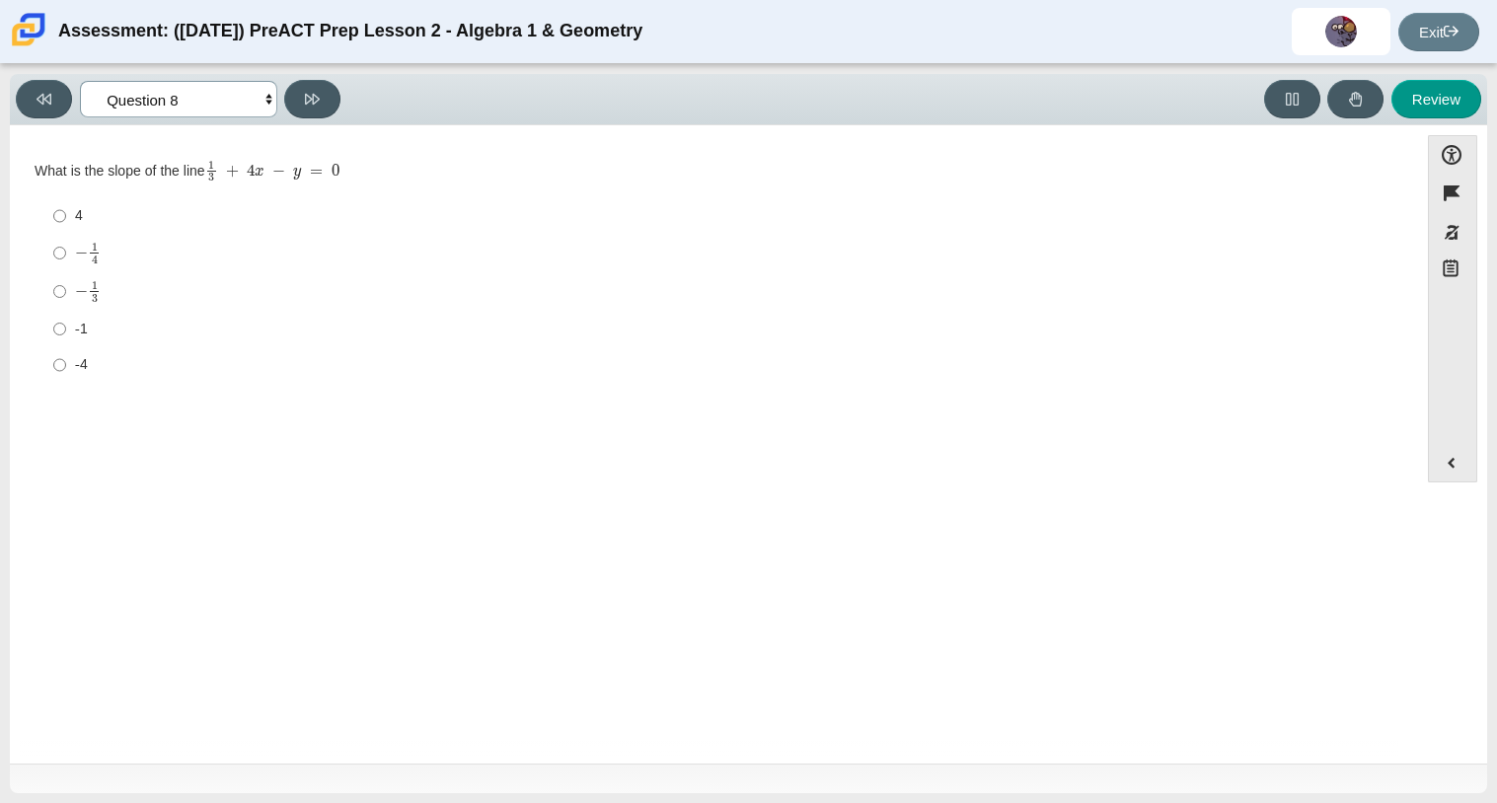
click at [256, 112] on select "Questions Question 1 Question 2 Question 3 Question 4 Question 5 Question 6 Que…" at bounding box center [178, 99] width 197 height 37
click at [560, 317] on label "-1 -1" at bounding box center [715, 329] width 1352 height 36
click at [66, 317] on input "-1 -1" at bounding box center [59, 329] width 13 height 36
radio input "true"
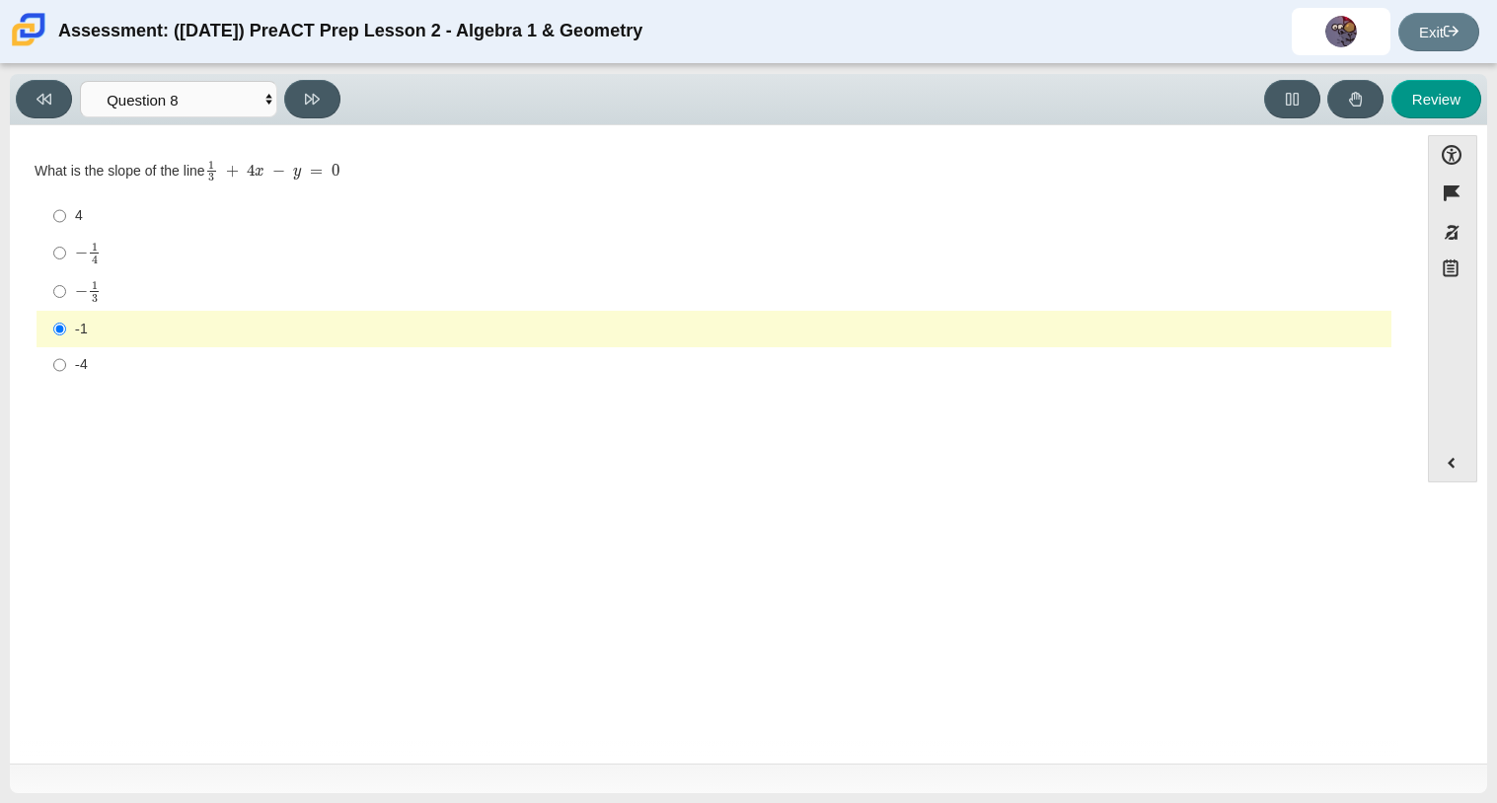
click at [195, 284] on div "− 1 3" at bounding box center [729, 291] width 1308 height 23
click at [66, 284] on input "− 1 3 negative 1 third" at bounding box center [59, 291] width 13 height 38
radio input "true"
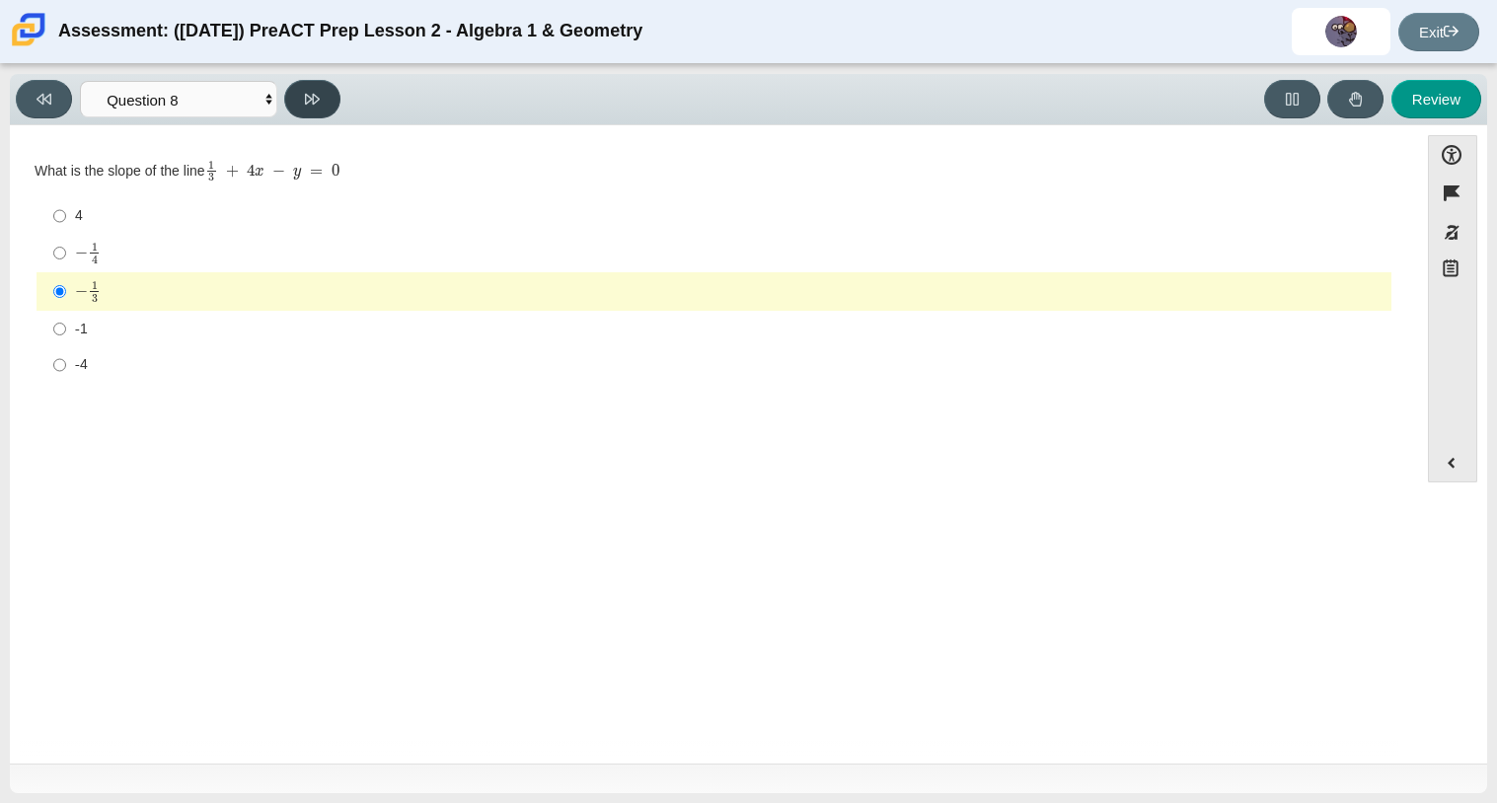
click at [310, 110] on button at bounding box center [312, 99] width 56 height 38
select select "14773eaf-2ca1-47ae-afe7-a624a56f34b3"
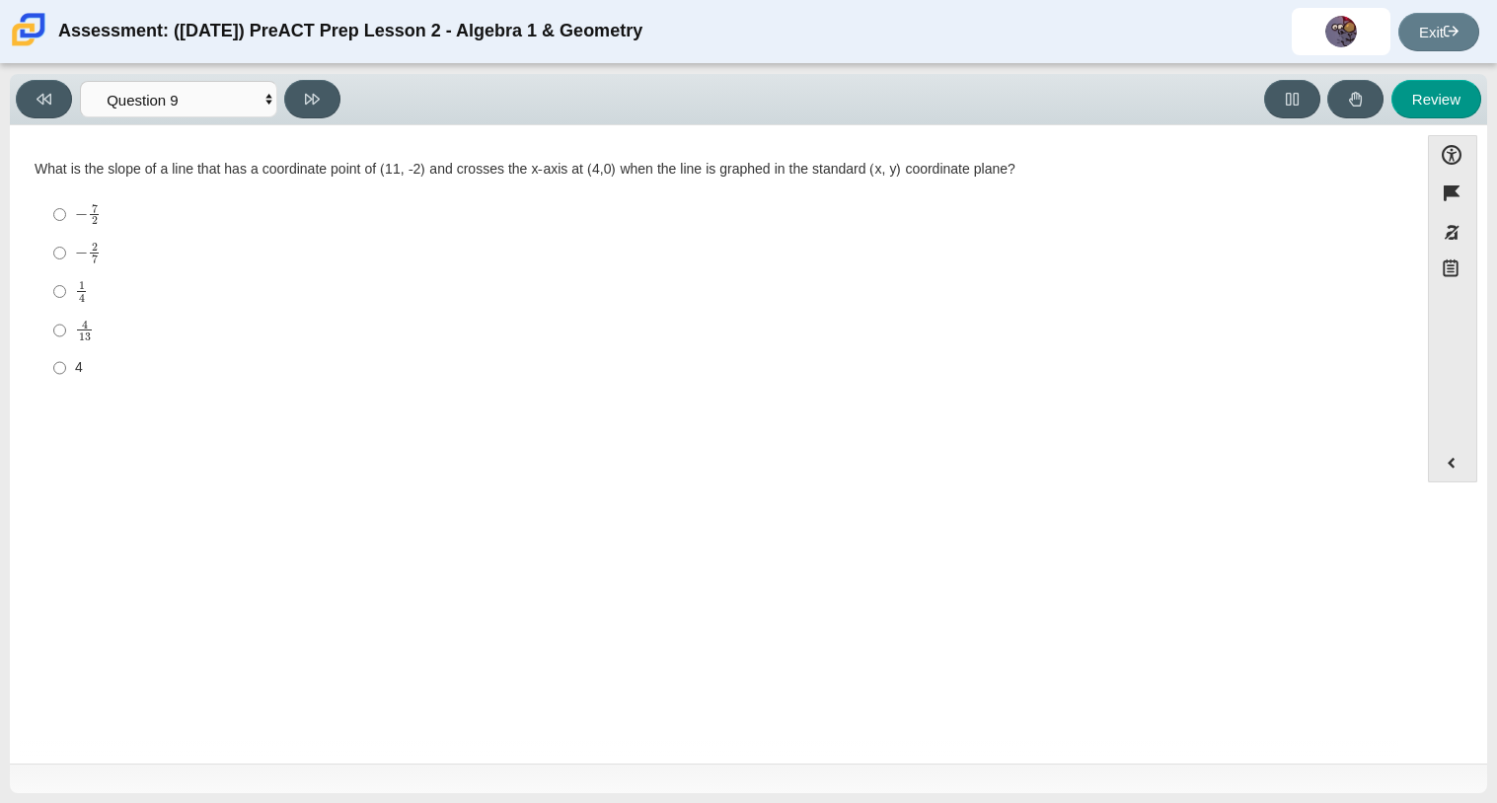
click at [131, 313] on label "4 13 4 over 13" at bounding box center [715, 330] width 1352 height 38
click at [66, 313] on input "4 13 4 over 13" at bounding box center [59, 330] width 13 height 38
radio input "true"
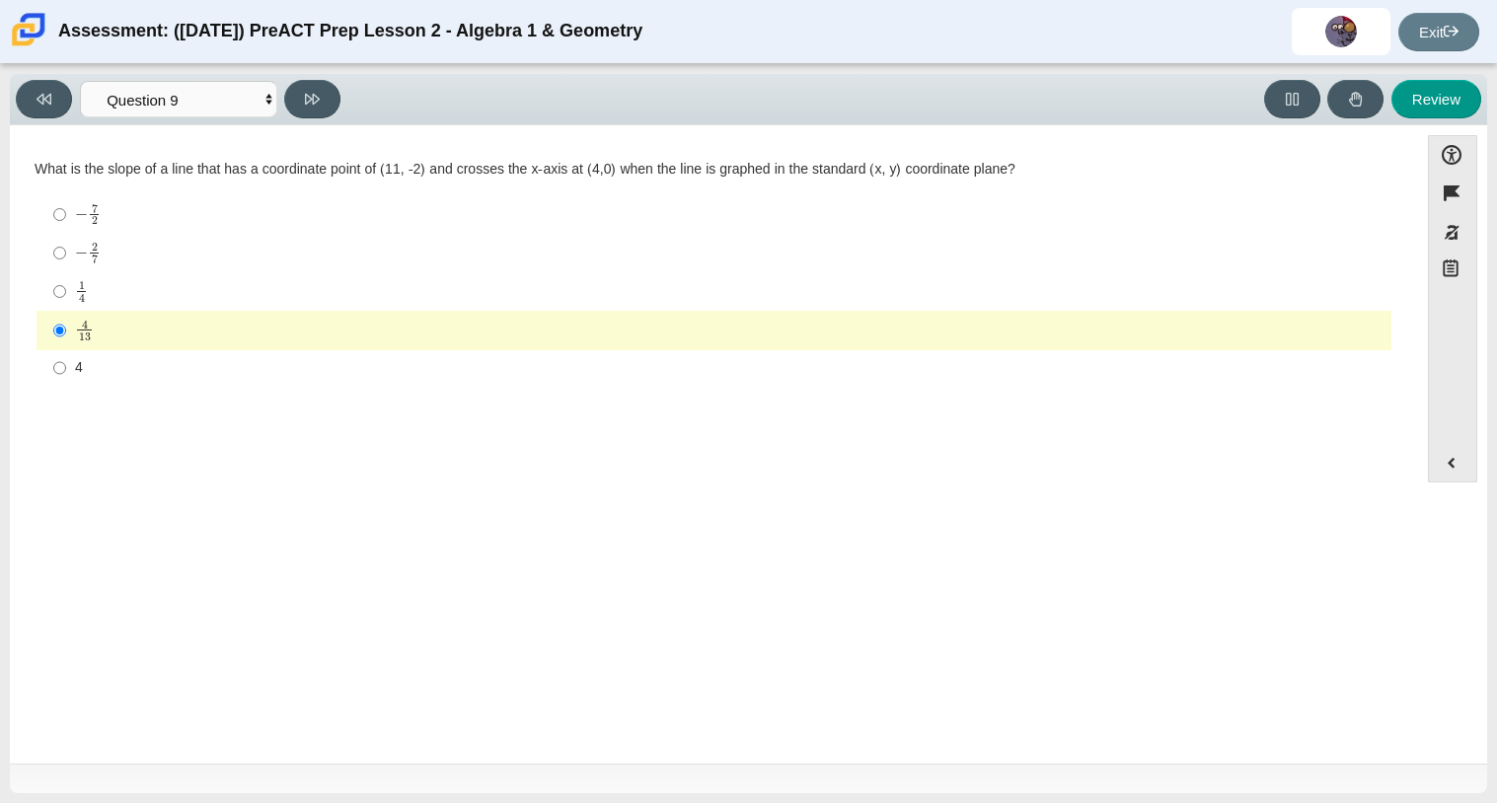
click at [130, 244] on div "− 2 7" at bounding box center [729, 253] width 1308 height 23
click at [66, 244] on input "− 2 7 negative 2 sevenths" at bounding box center [59, 253] width 13 height 38
radio input "true"
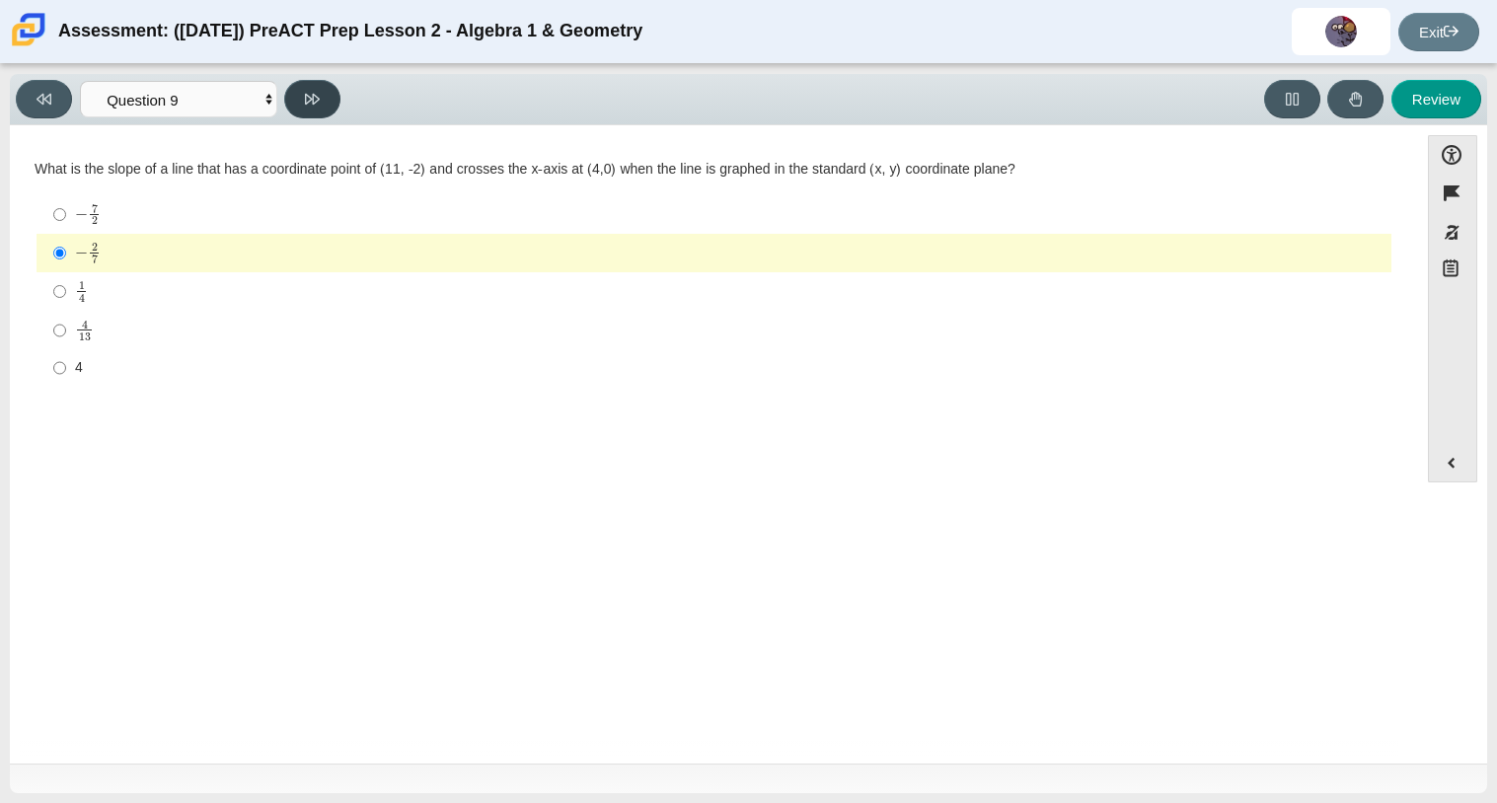
click at [330, 87] on button at bounding box center [312, 99] width 56 height 38
select select "89427bb7-e313-4f00-988f-8b8255897029"
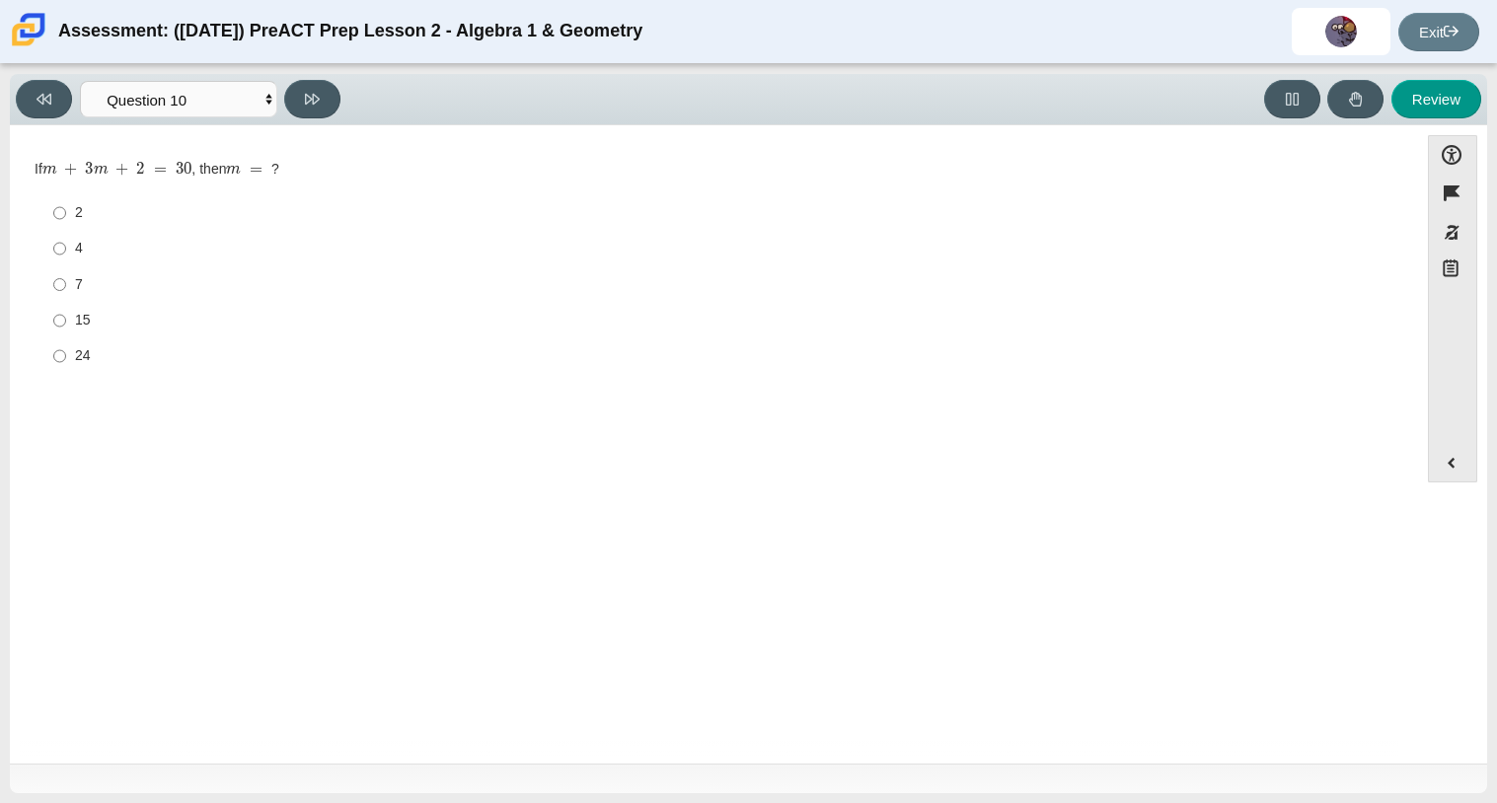
click at [125, 316] on div "15" at bounding box center [729, 321] width 1308 height 20
click at [66, 316] on input "15 15" at bounding box center [59, 321] width 13 height 36
radio input "true"
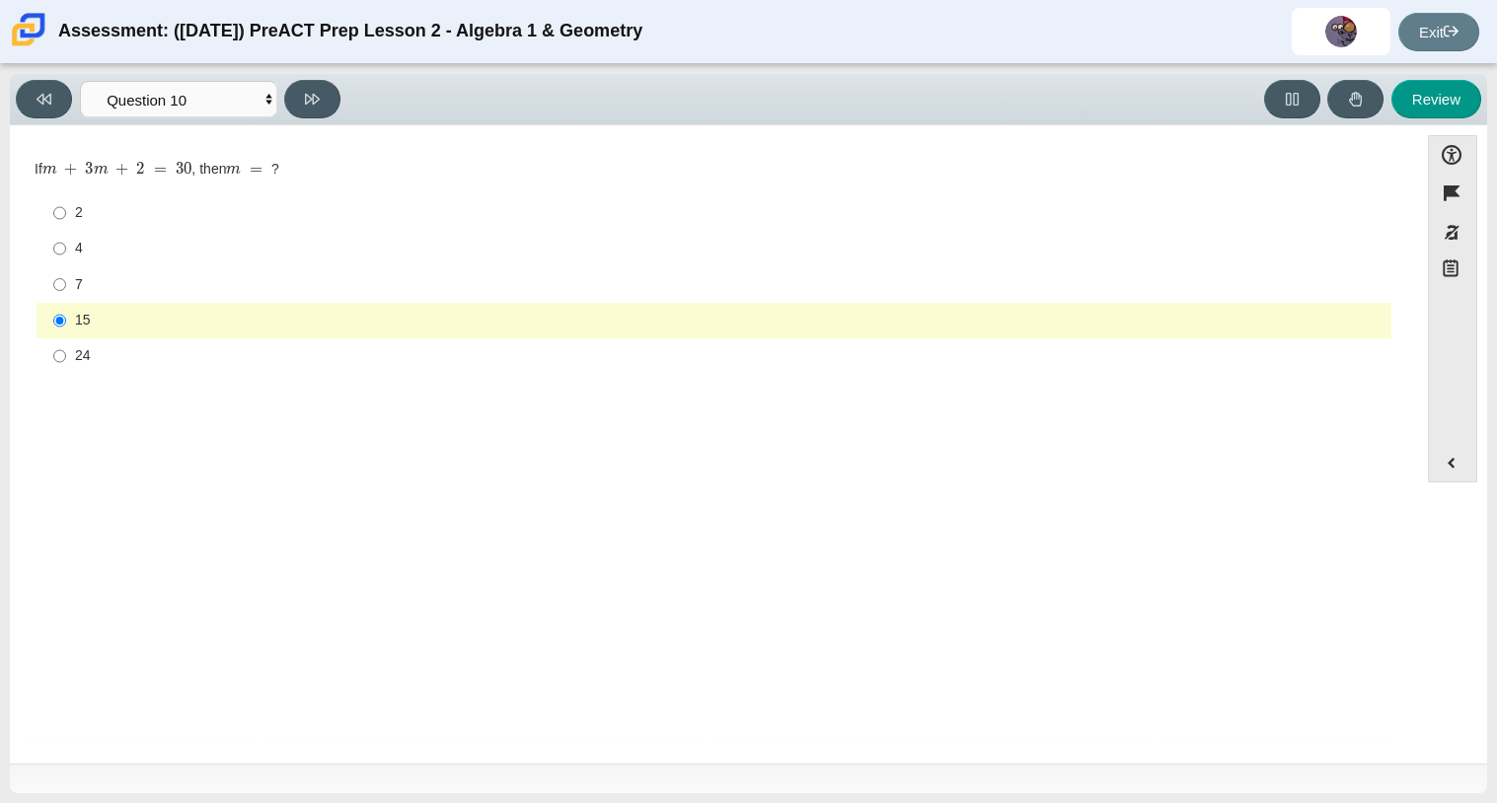
click at [97, 257] on div "4" at bounding box center [729, 249] width 1308 height 20
click at [66, 257] on input "4 4" at bounding box center [59, 249] width 13 height 36
radio input "true"
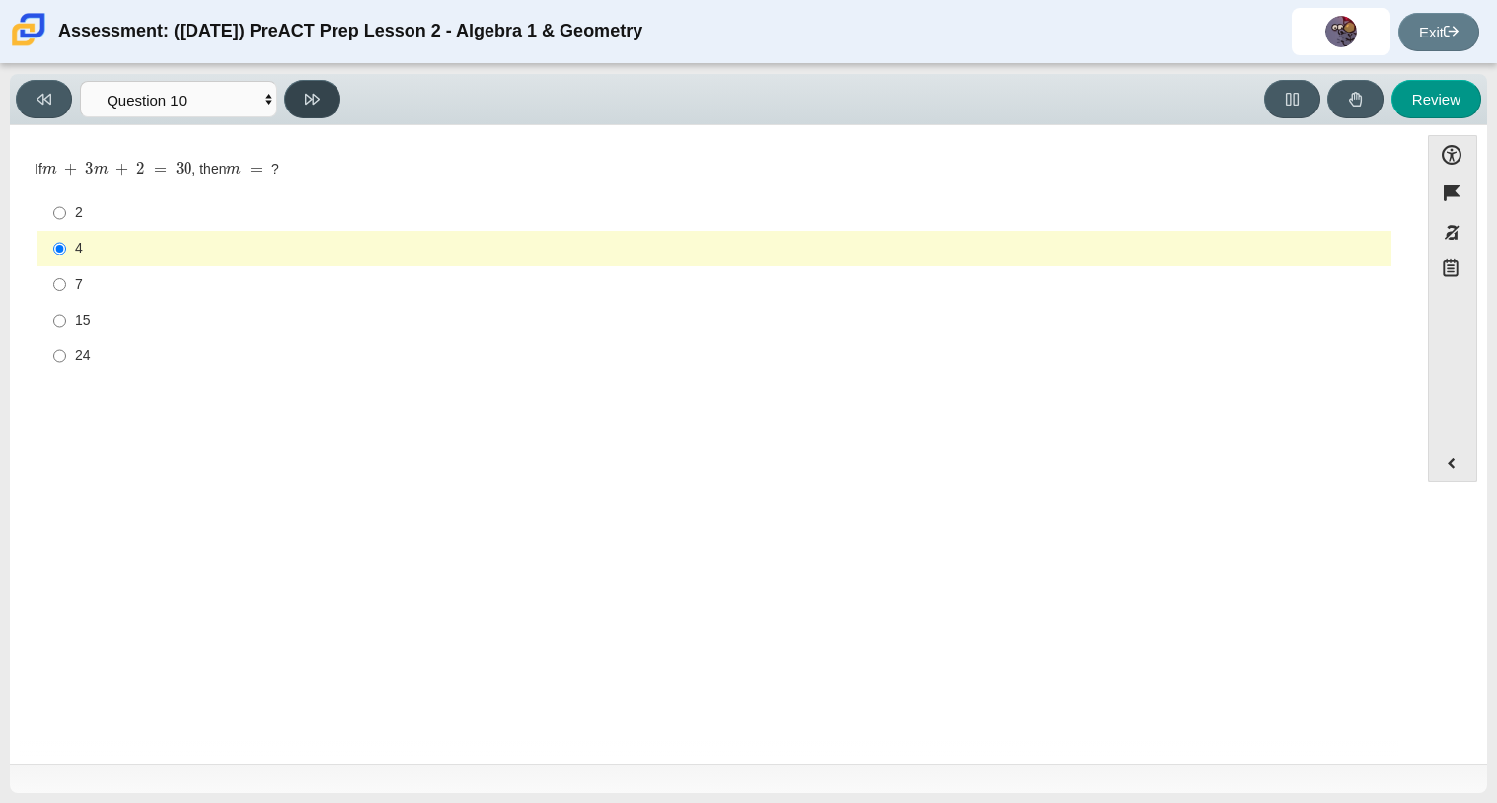
click at [335, 104] on button at bounding box center [312, 99] width 56 height 38
select select "review"
